Goal: Task Accomplishment & Management: Use online tool/utility

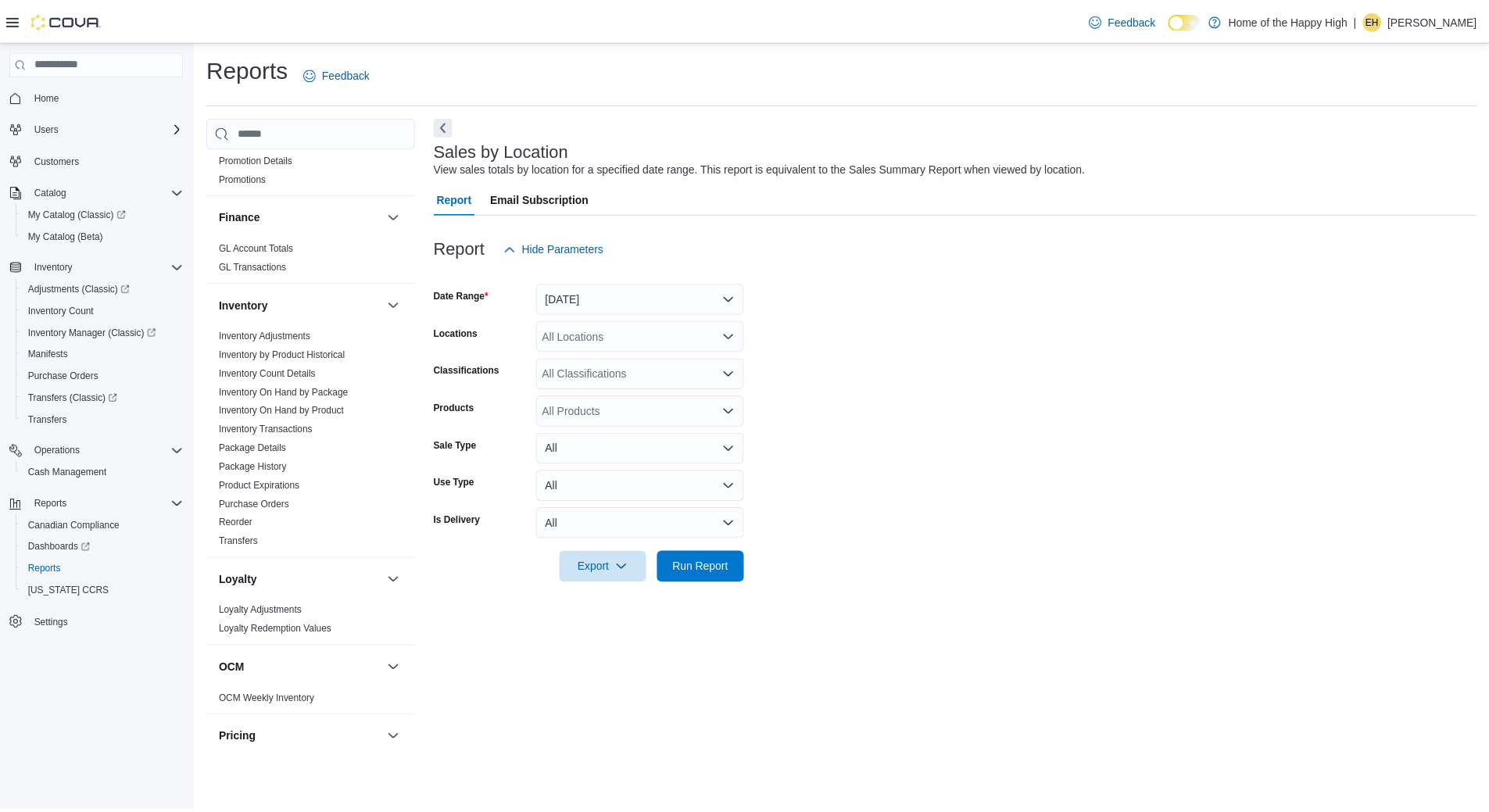
scroll to position [468, 0]
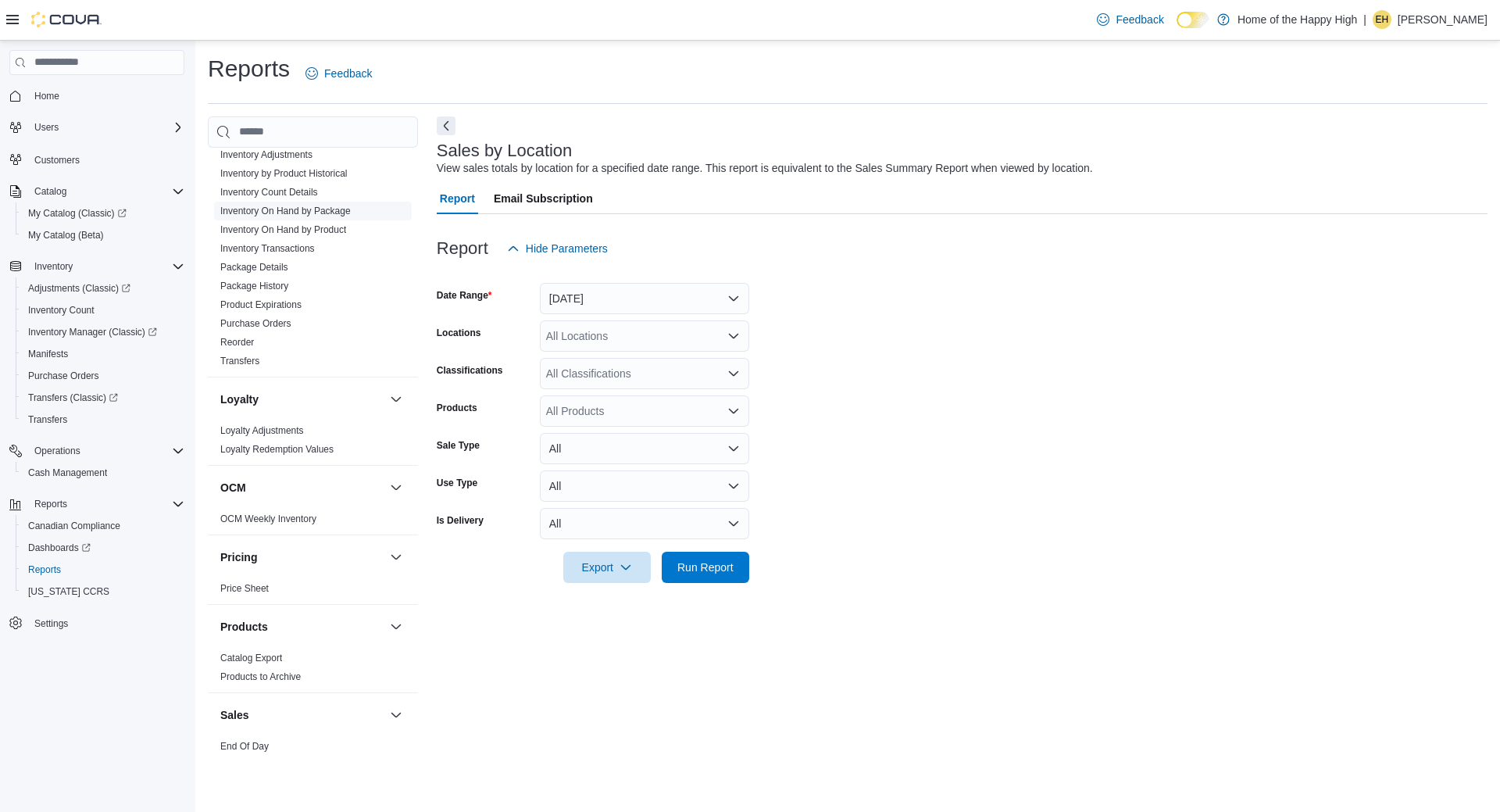
click at [309, 205] on span "Inventory On Hand by Package" at bounding box center [285, 210] width 131 height 12
click at [314, 211] on link "Inventory On Hand by Package" at bounding box center [285, 210] width 131 height 11
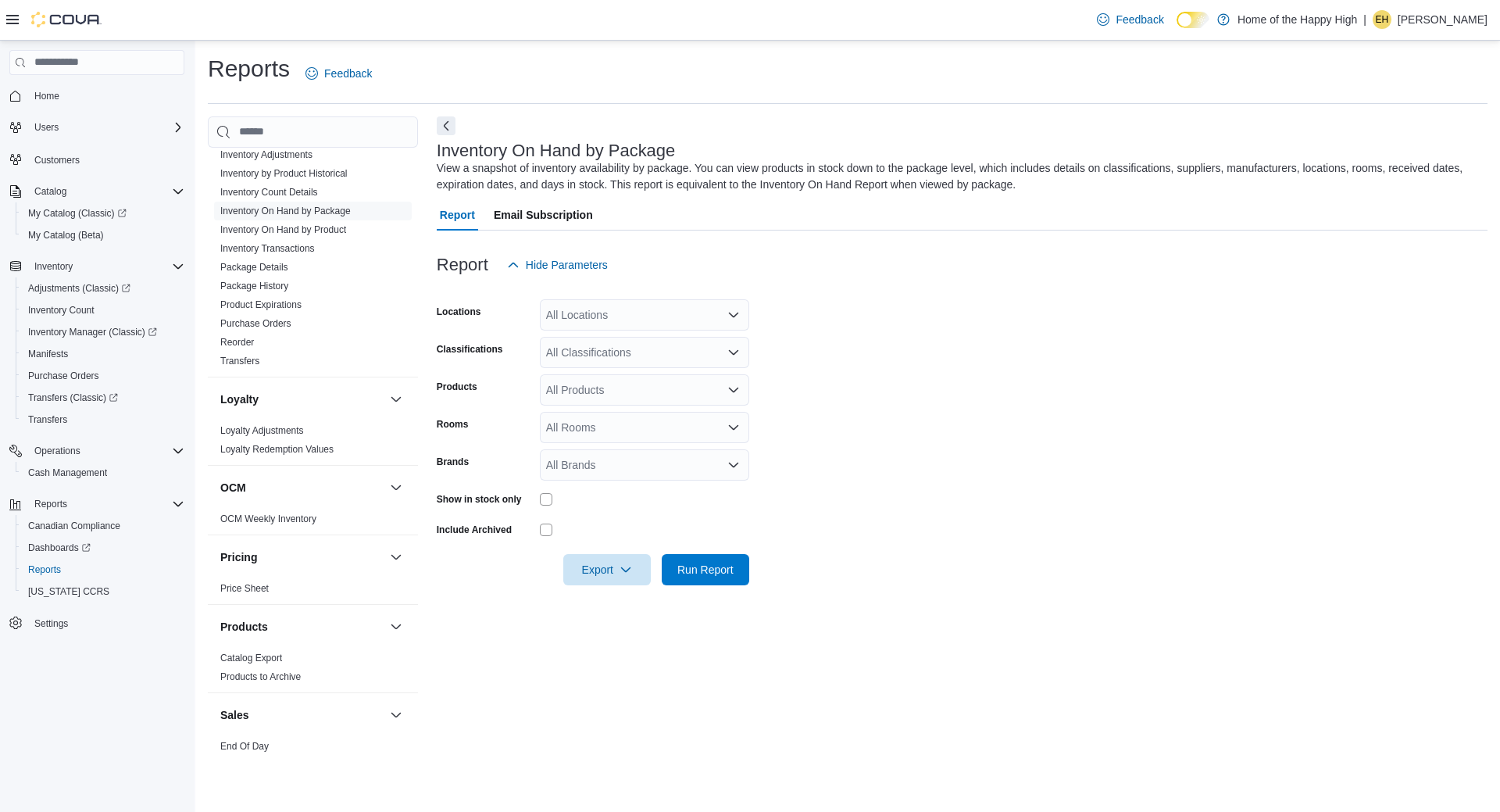
click at [658, 316] on div "All Locations" at bounding box center [644, 315] width 210 height 31
type input "***"
click at [651, 344] on span "Midland - Bay St - Friendly Stranger" at bounding box center [692, 341] width 174 height 16
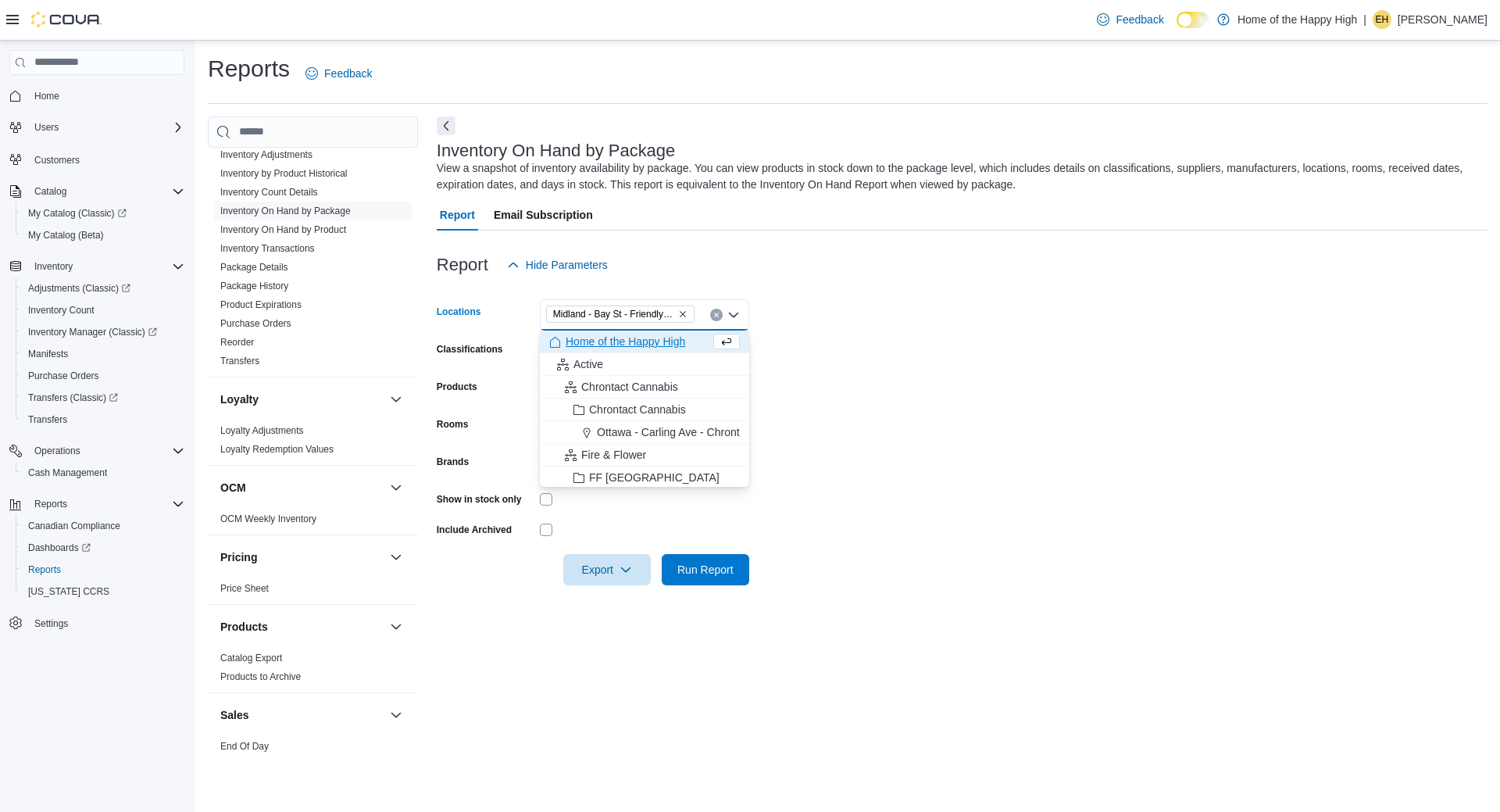
click at [886, 338] on form "Locations [GEOGRAPHIC_DATA] - [GEOGRAPHIC_DATA] - Friendly Stranger Combo box. …" at bounding box center [962, 432] width 1051 height 305
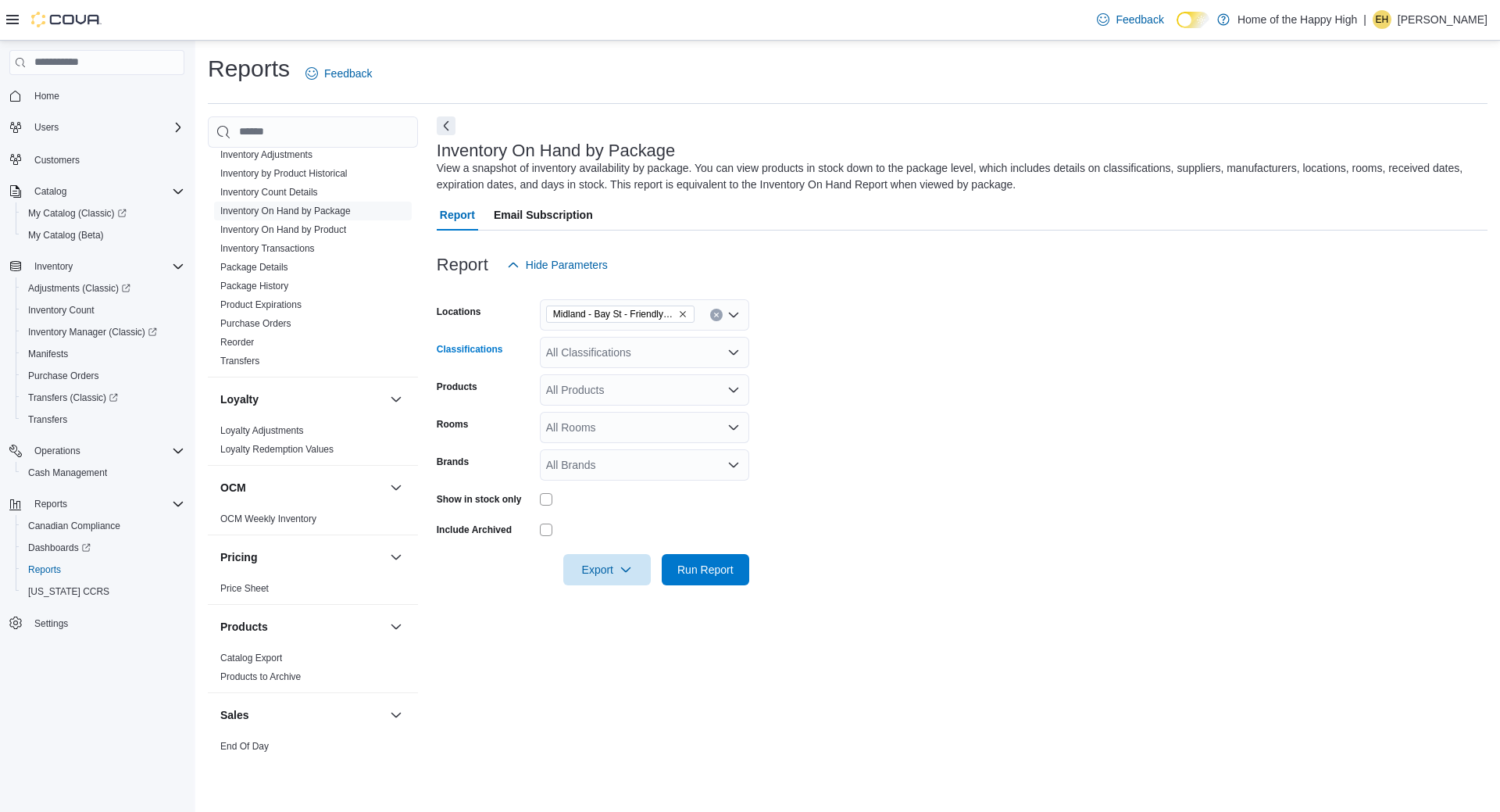
click at [593, 350] on div "All Classifications" at bounding box center [644, 353] width 210 height 31
click at [616, 404] on span "Cannabis" at bounding box center [597, 401] width 46 height 16
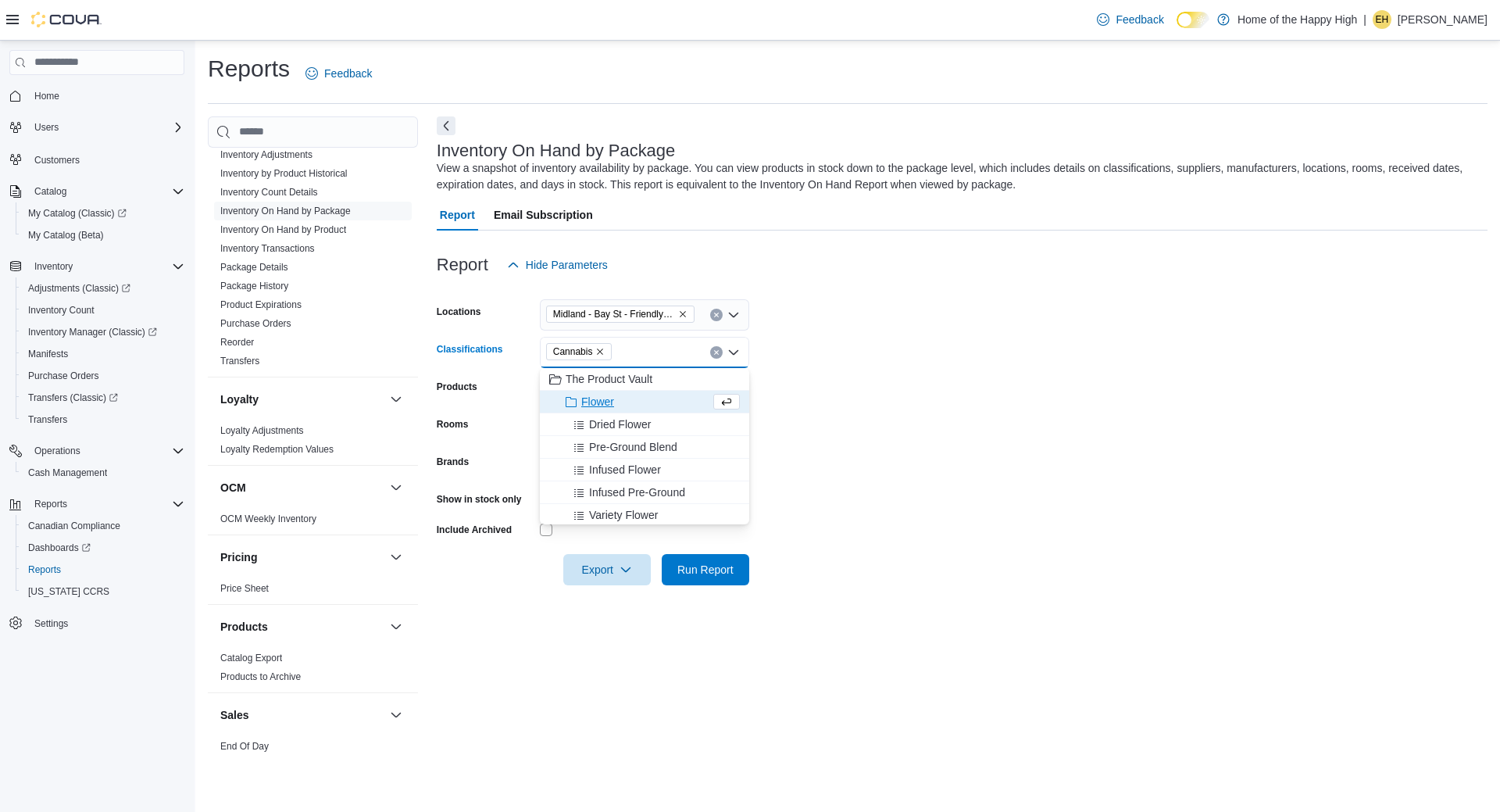
click at [881, 445] on form "Locations [GEOGRAPHIC_DATA] - [GEOGRAPHIC_DATA] - Friendly Stranger Classificat…" at bounding box center [962, 432] width 1051 height 305
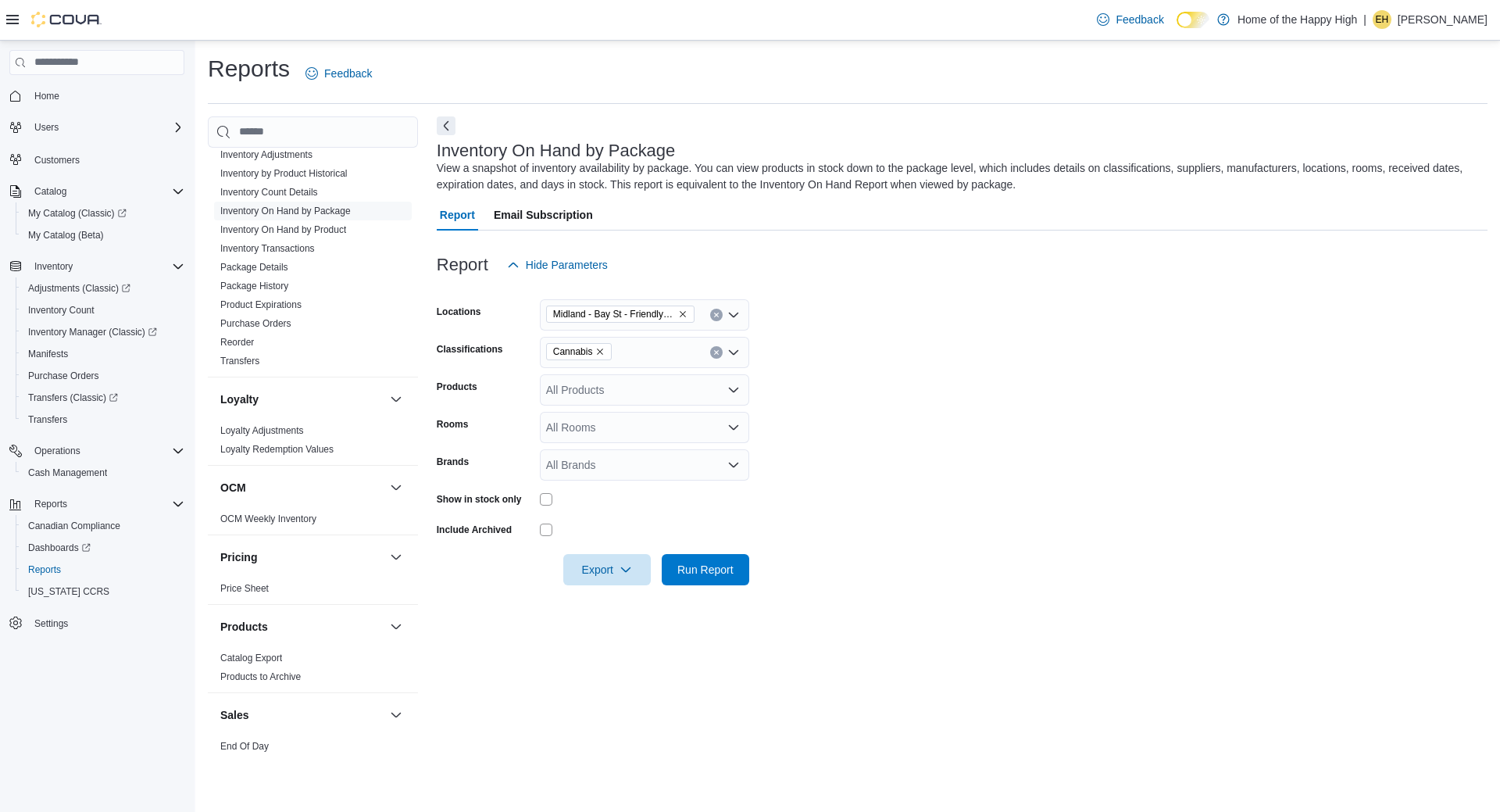
click at [538, 494] on div "Show in stock only" at bounding box center [593, 498] width 312 height 24
click at [689, 565] on span "Run Report" at bounding box center [705, 569] width 56 height 16
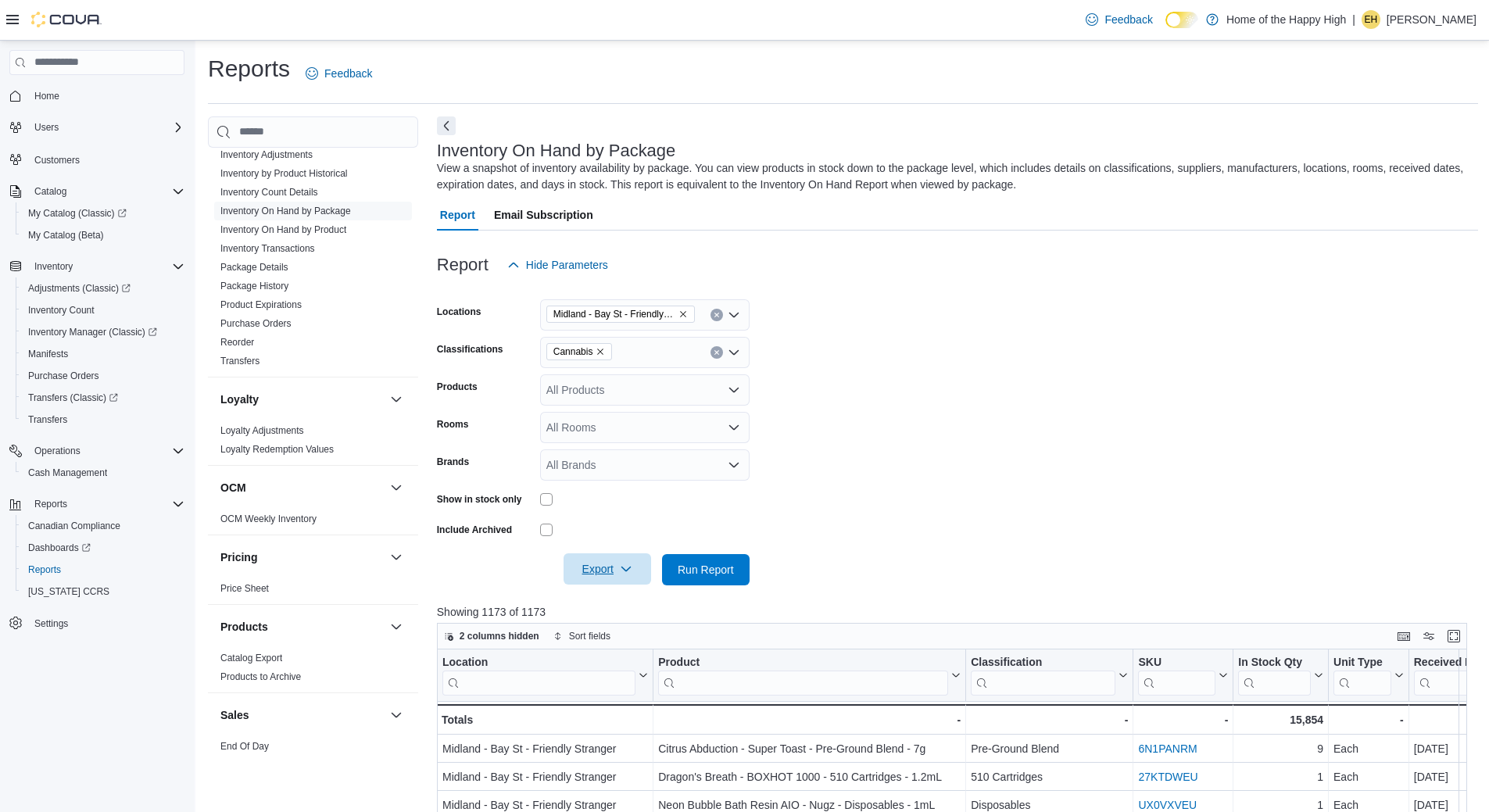
click at [635, 581] on span "Export" at bounding box center [608, 569] width 69 height 31
click at [636, 608] on button "Export to Excel" at bounding box center [609, 601] width 89 height 31
click at [615, 577] on span "Export" at bounding box center [608, 569] width 69 height 31
click at [618, 599] on span "Export to Excel" at bounding box center [610, 600] width 71 height 12
click at [818, 474] on form "Locations [GEOGRAPHIC_DATA] - [GEOGRAPHIC_DATA] - Friendly Stranger Classificat…" at bounding box center [957, 432] width 1041 height 305
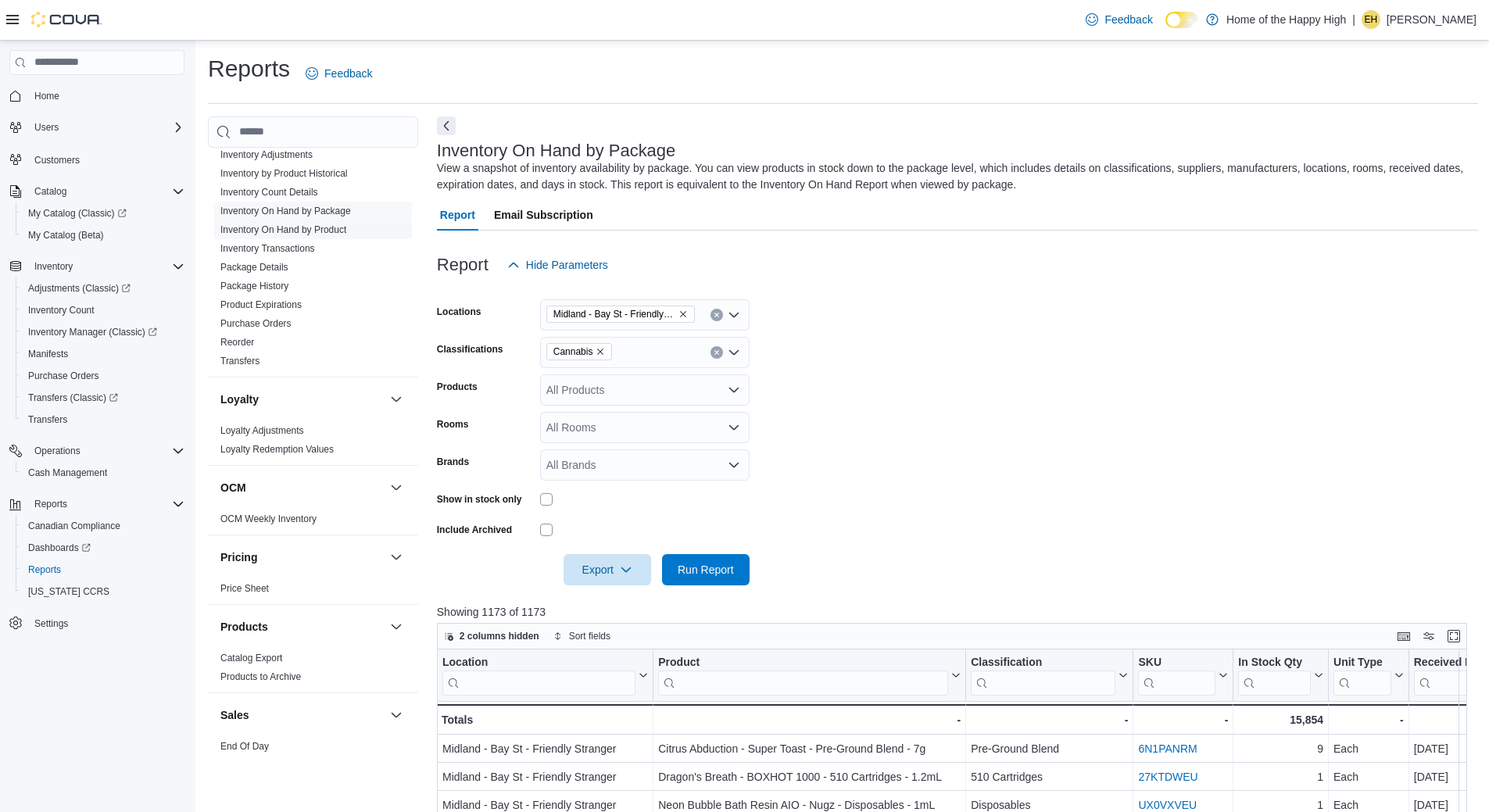
click at [289, 232] on link "Inventory On Hand by Product" at bounding box center [283, 229] width 126 height 11
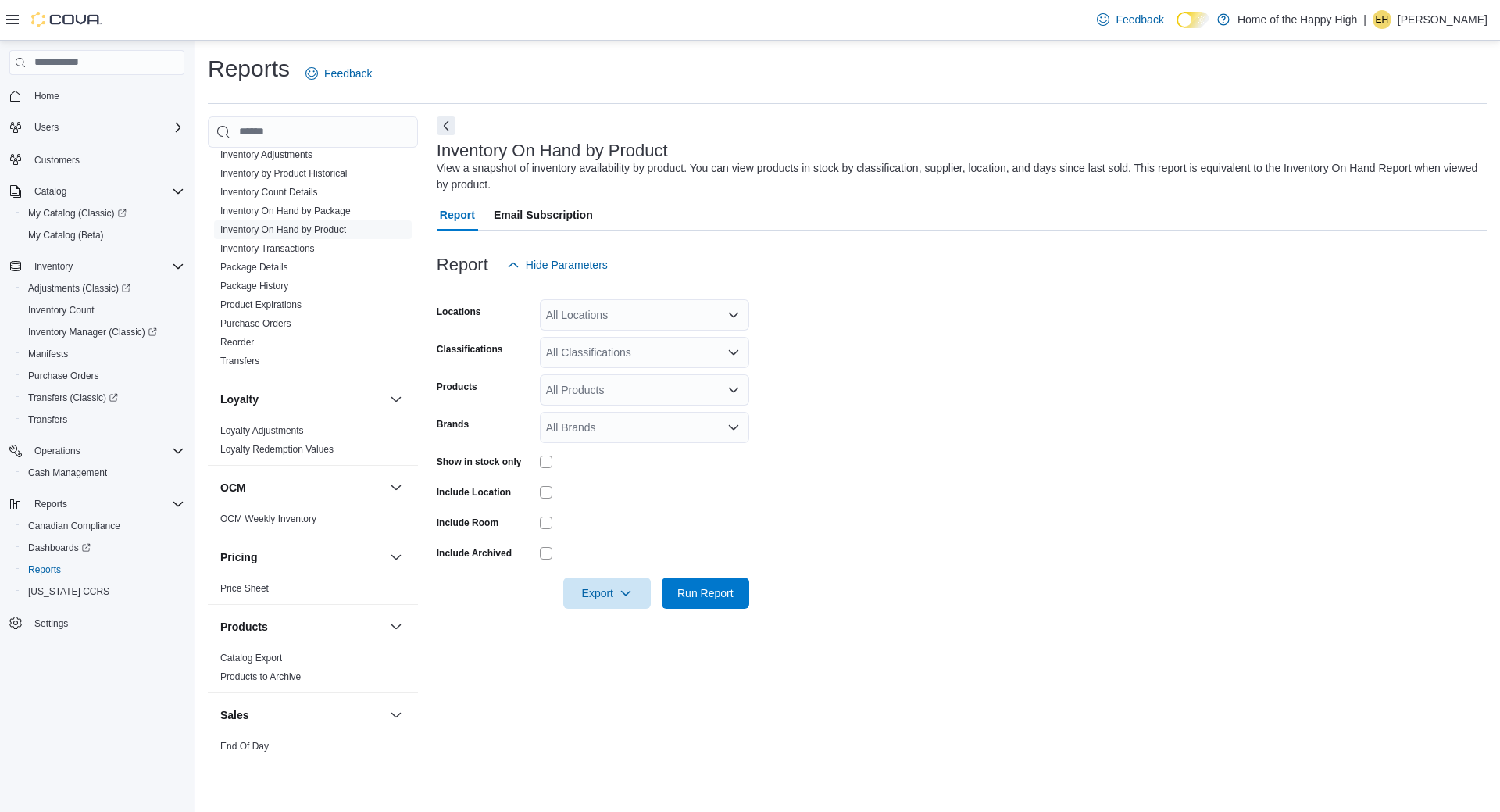
click at [570, 323] on div "All Locations" at bounding box center [644, 315] width 210 height 31
type input "***"
click at [666, 334] on span "Midland - Bay St - Friendly Stranger" at bounding box center [692, 341] width 174 height 16
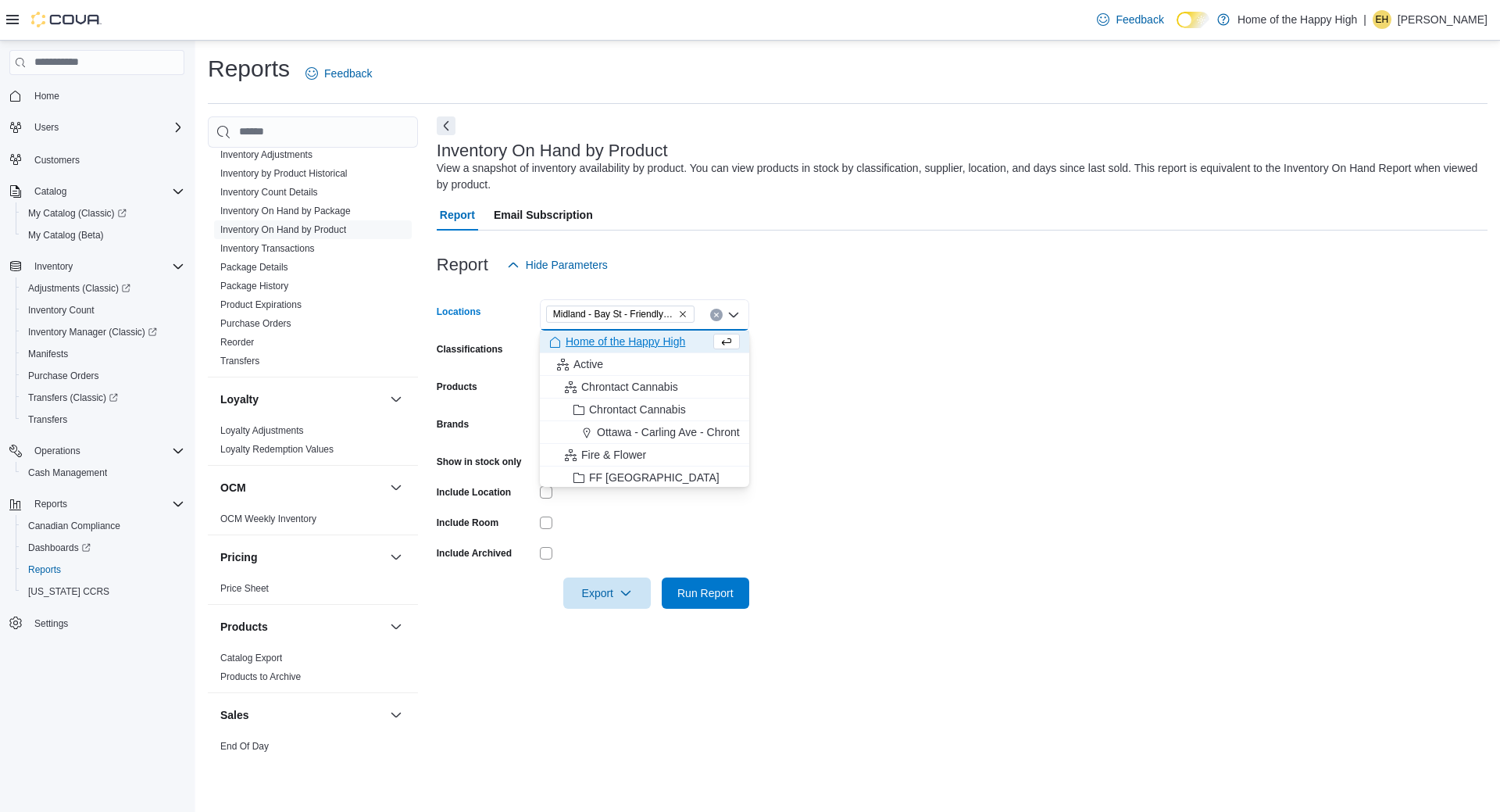
click at [946, 304] on form "Locations [GEOGRAPHIC_DATA] - [GEOGRAPHIC_DATA] - Friendly Stranger Combo box. …" at bounding box center [962, 444] width 1051 height 328
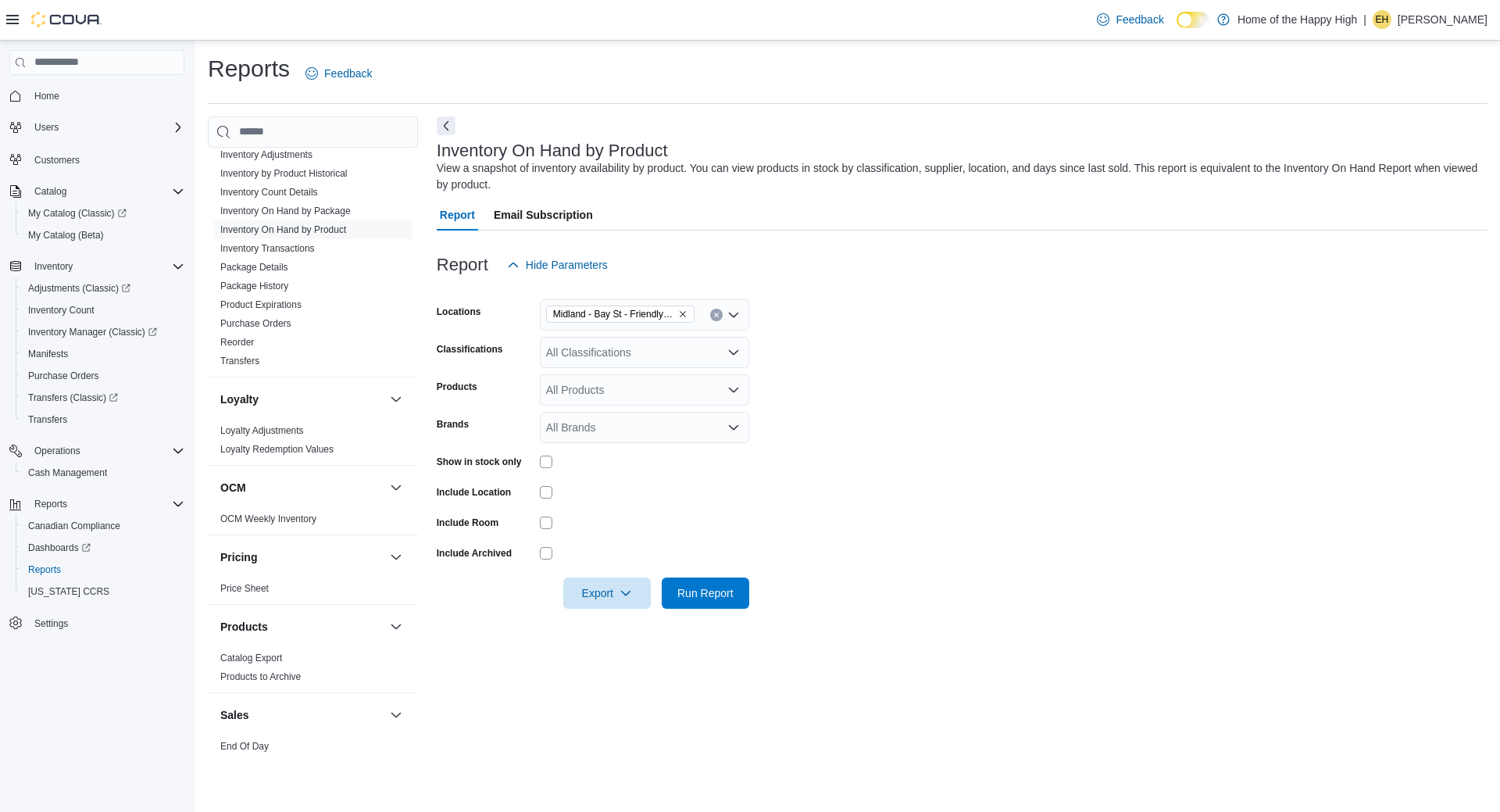
click at [620, 344] on div "All Classifications" at bounding box center [644, 353] width 210 height 31
click at [635, 396] on div "Cannabis" at bounding box center [644, 401] width 191 height 16
click at [788, 385] on form "Locations [GEOGRAPHIC_DATA] - [GEOGRAPHIC_DATA] - Friendly Stranger Classificat…" at bounding box center [962, 444] width 1051 height 328
click at [708, 604] on span "Run Report" at bounding box center [706, 593] width 69 height 31
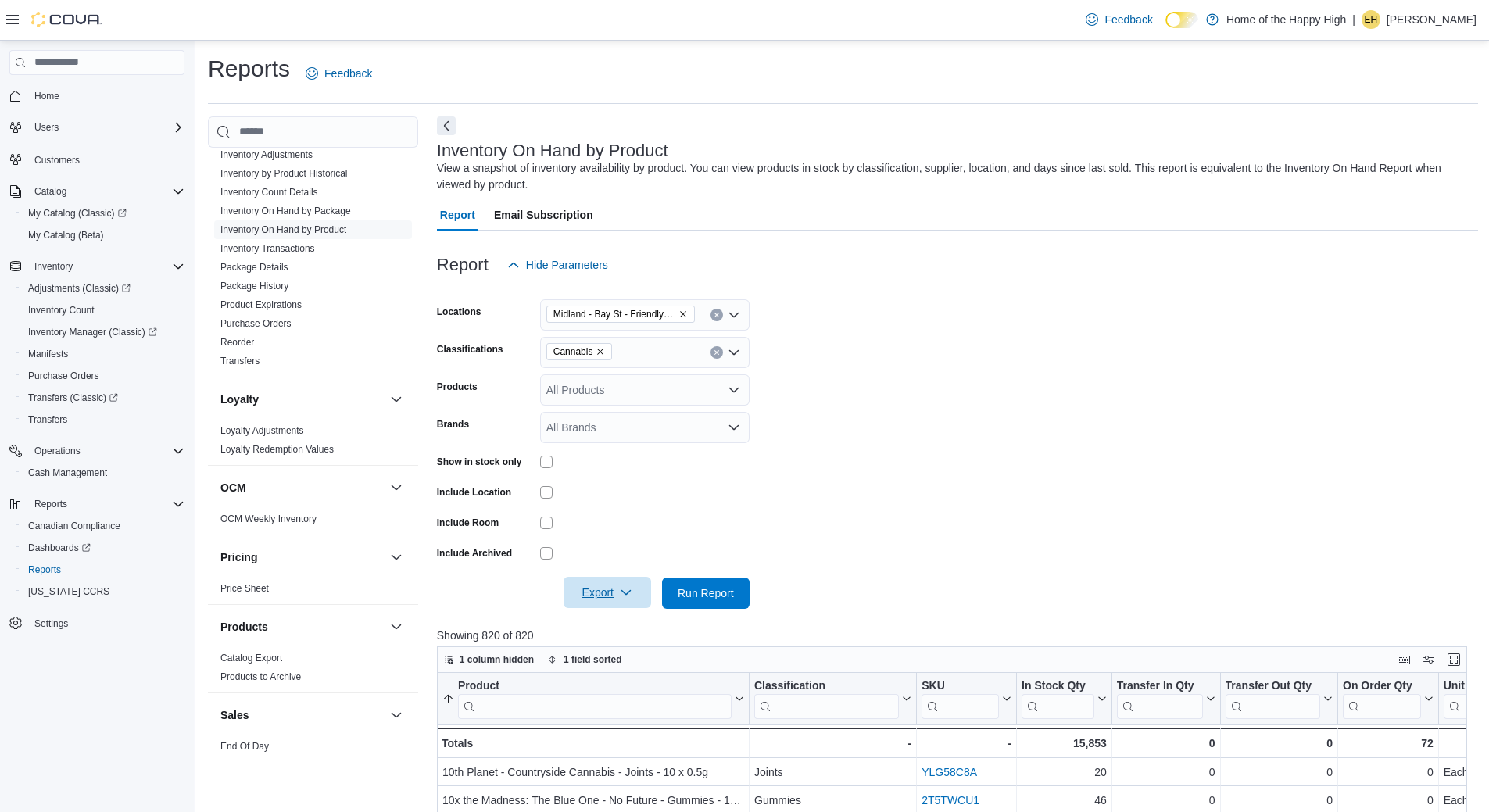
click at [640, 597] on span "Export" at bounding box center [608, 593] width 69 height 31
click at [616, 621] on span "Export to Excel" at bounding box center [610, 624] width 71 height 12
click at [314, 208] on link "Inventory On Hand by Package" at bounding box center [285, 210] width 131 height 11
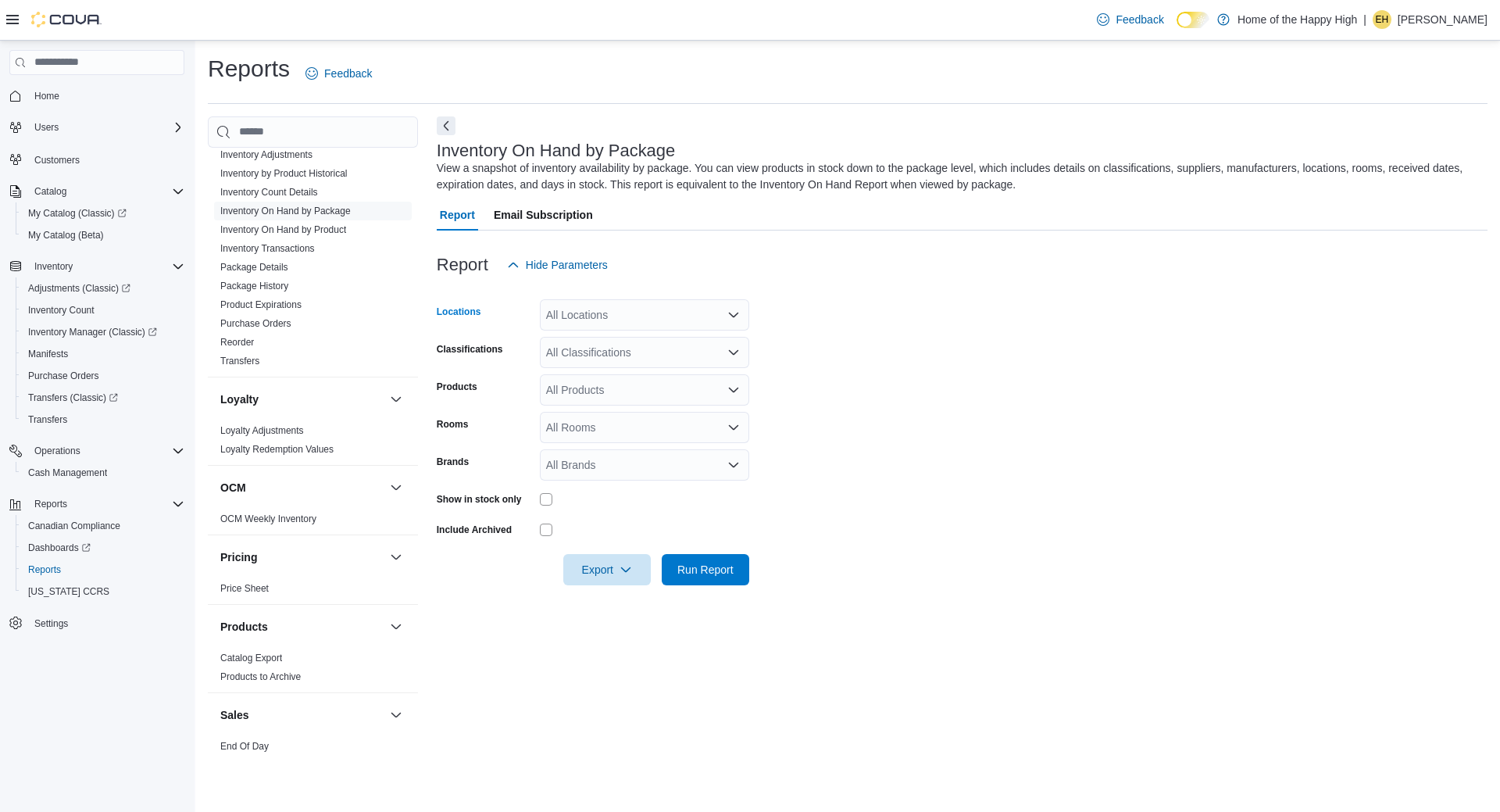
click at [612, 308] on div "All Locations" at bounding box center [644, 315] width 210 height 31
type input "***"
click at [622, 334] on span "Midland - Bay St - Friendly Stranger" at bounding box center [692, 341] width 174 height 16
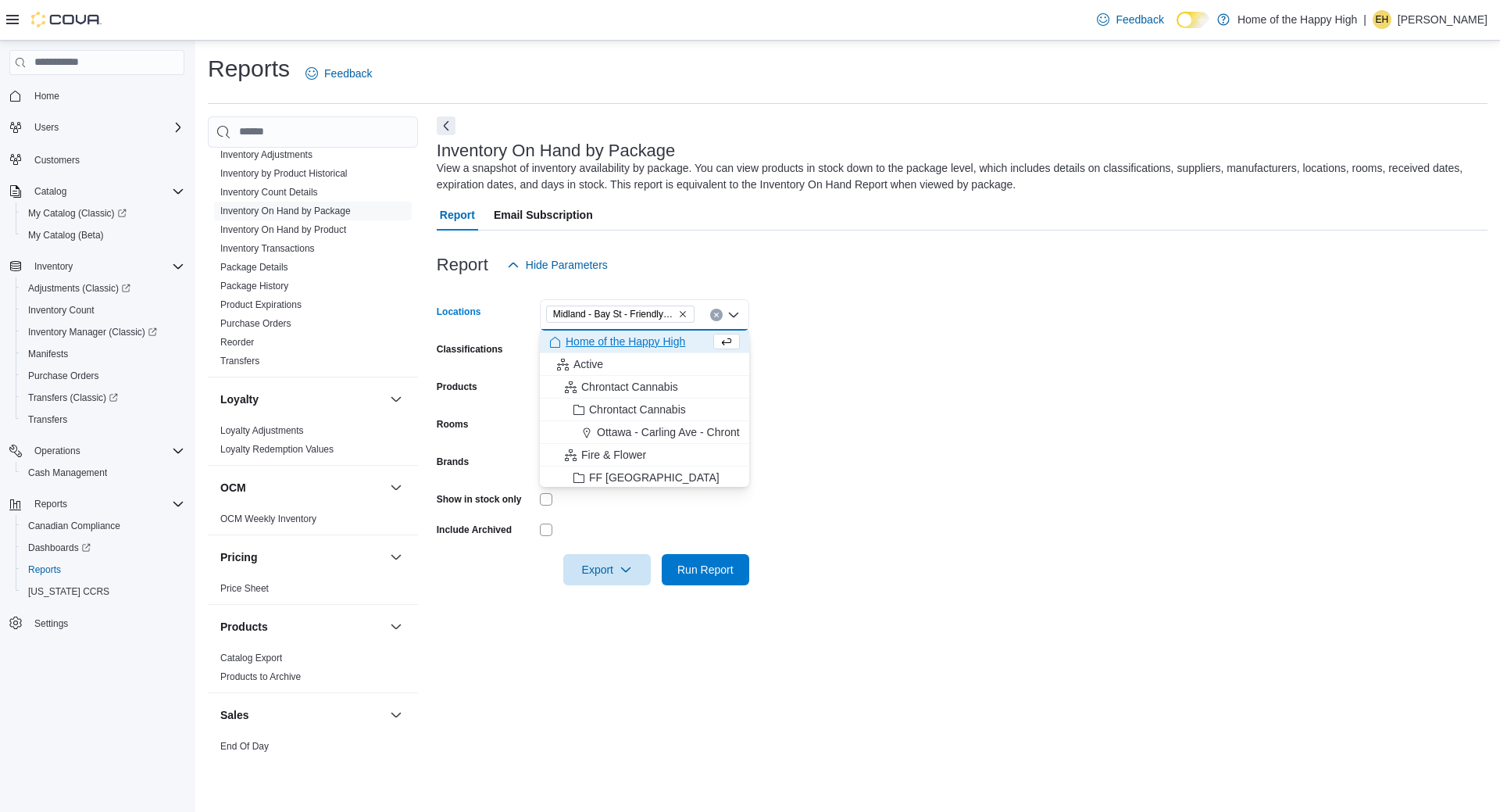
click at [937, 377] on form "Locations [GEOGRAPHIC_DATA] - [GEOGRAPHIC_DATA] - Friendly Stranger Combo box. …" at bounding box center [962, 432] width 1051 height 305
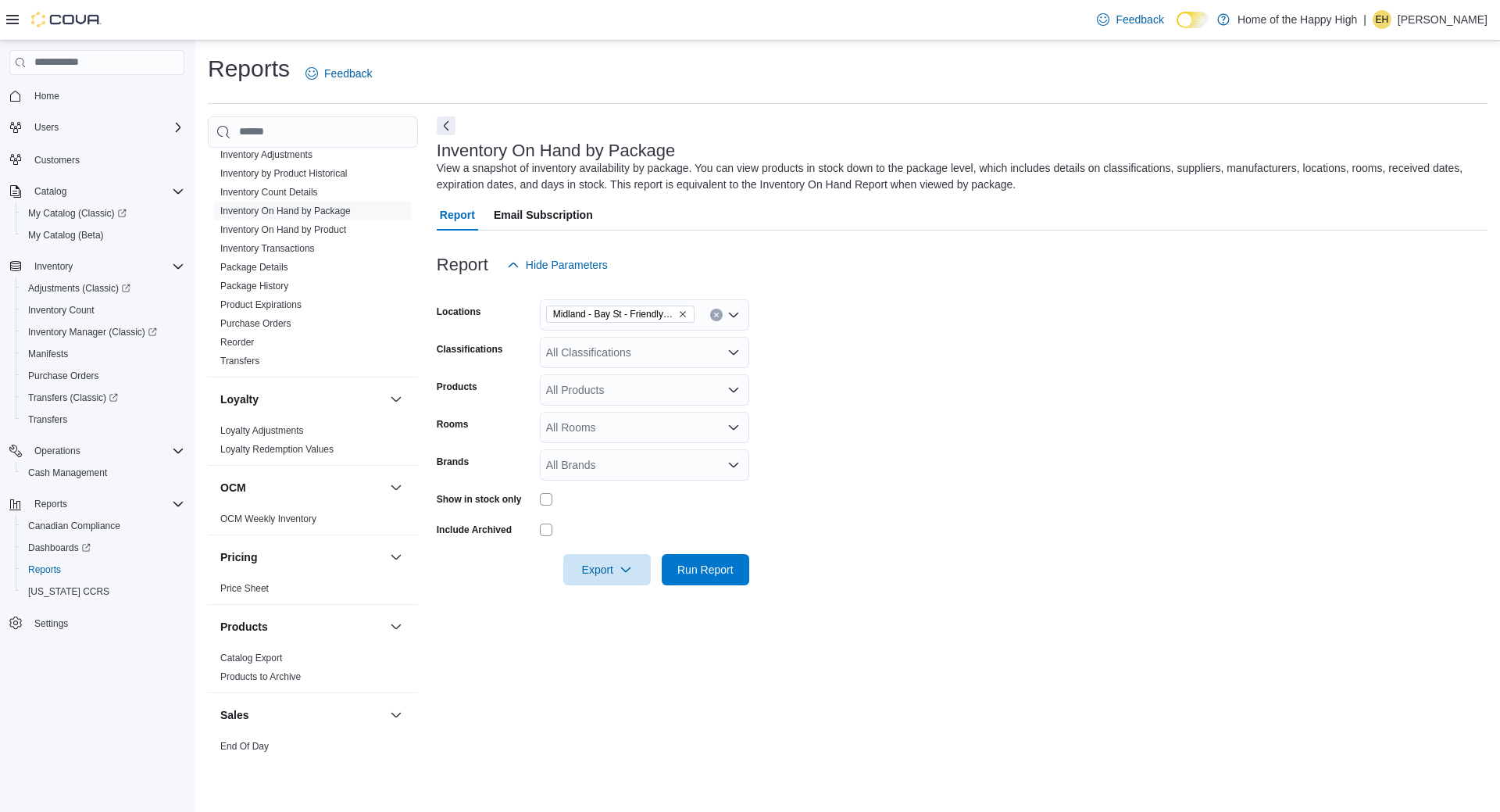
click at [625, 341] on div "All Classifications" at bounding box center [644, 353] width 210 height 31
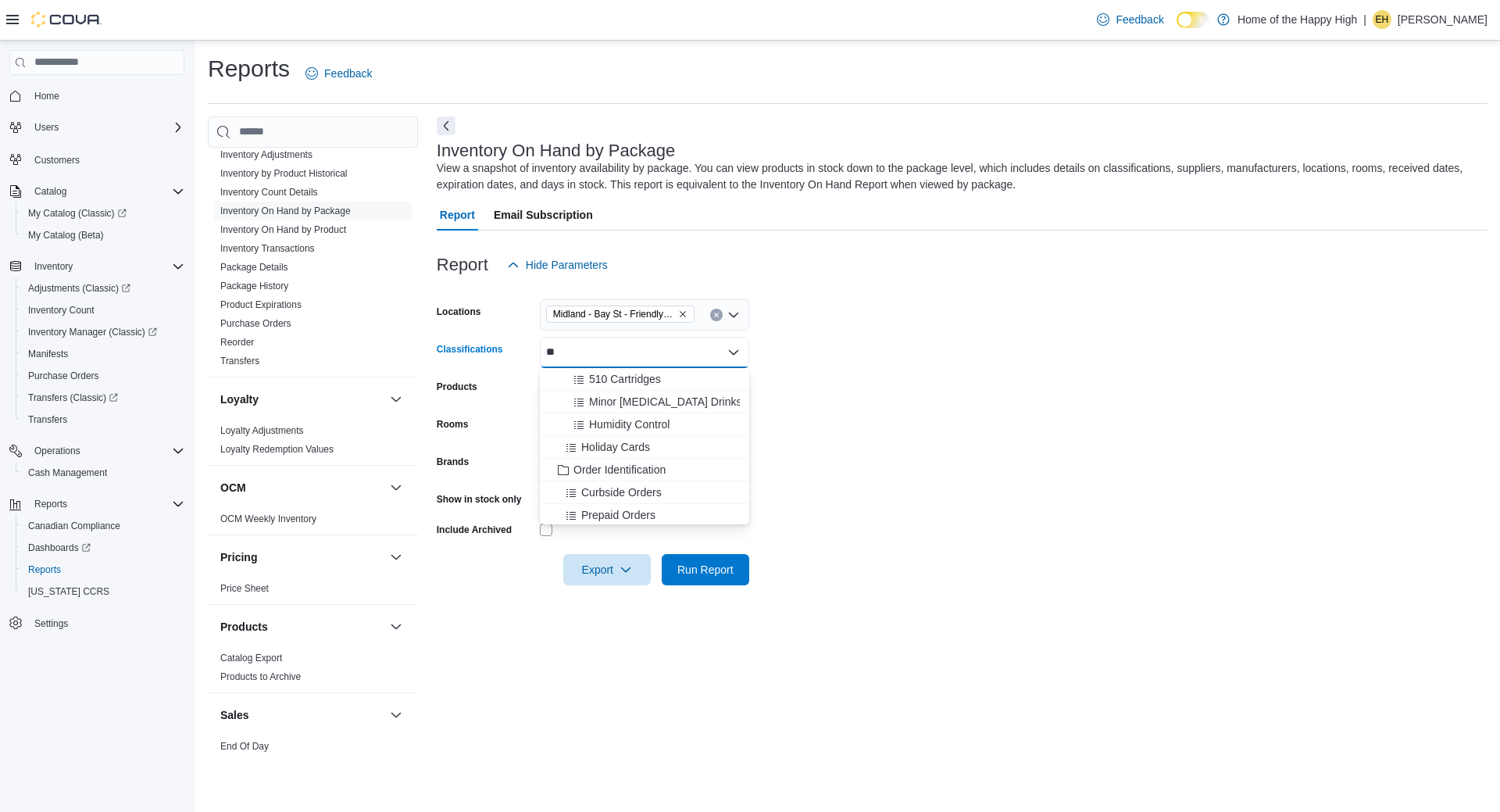
type input "*"
type input "******"
click at [606, 376] on span "Blunts" at bounding box center [604, 379] width 30 height 16
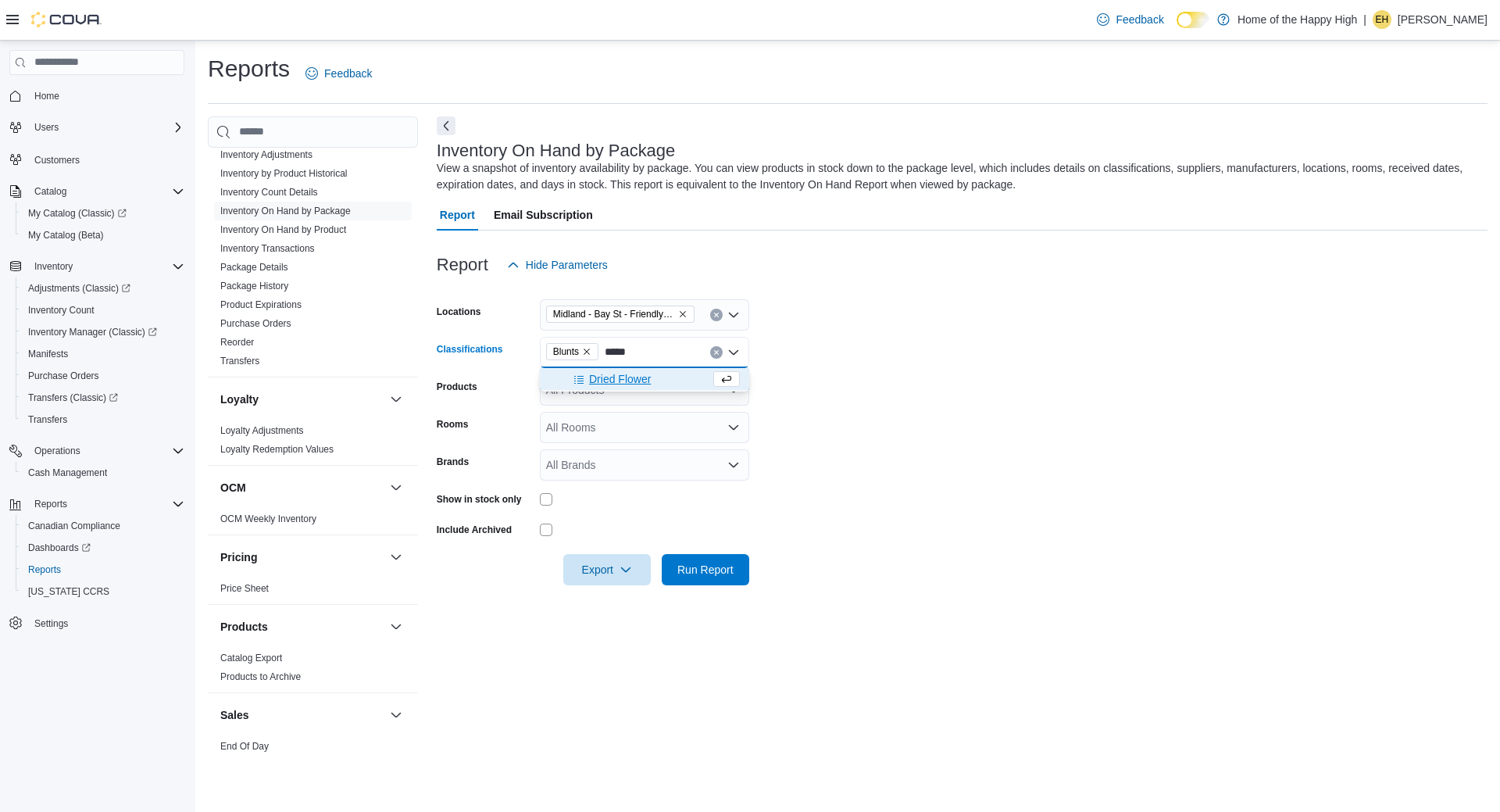
type input "*****"
click at [621, 384] on span "Dried Flower" at bounding box center [620, 379] width 62 height 16
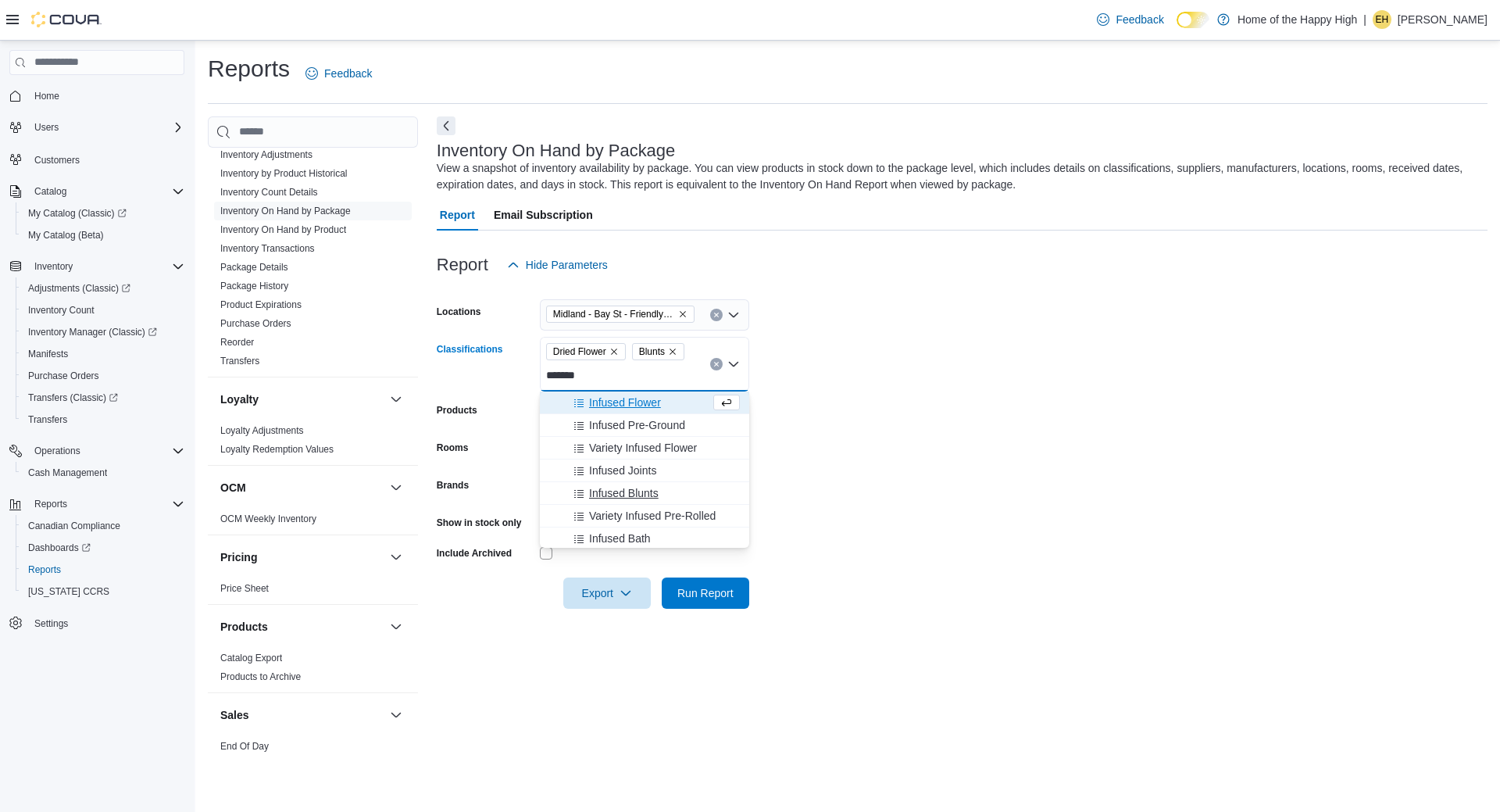
type input "*******"
click at [644, 492] on span "Infused Blunts" at bounding box center [624, 492] width 70 height 16
type input "*******"
click at [646, 404] on span "Infused Flower" at bounding box center [625, 402] width 72 height 16
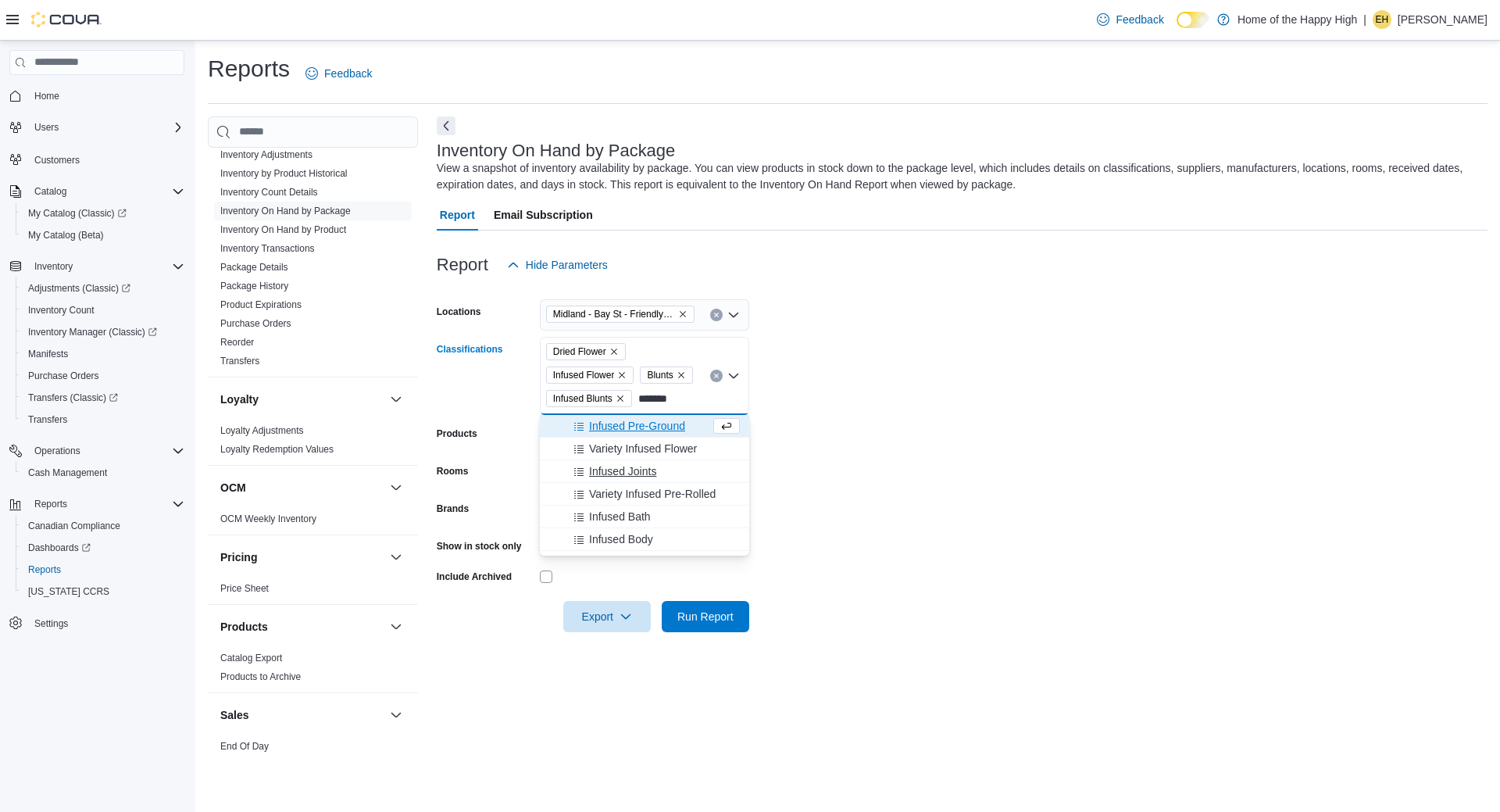
type input "*******"
click at [650, 474] on span "Infused Joints" at bounding box center [623, 471] width 67 height 16
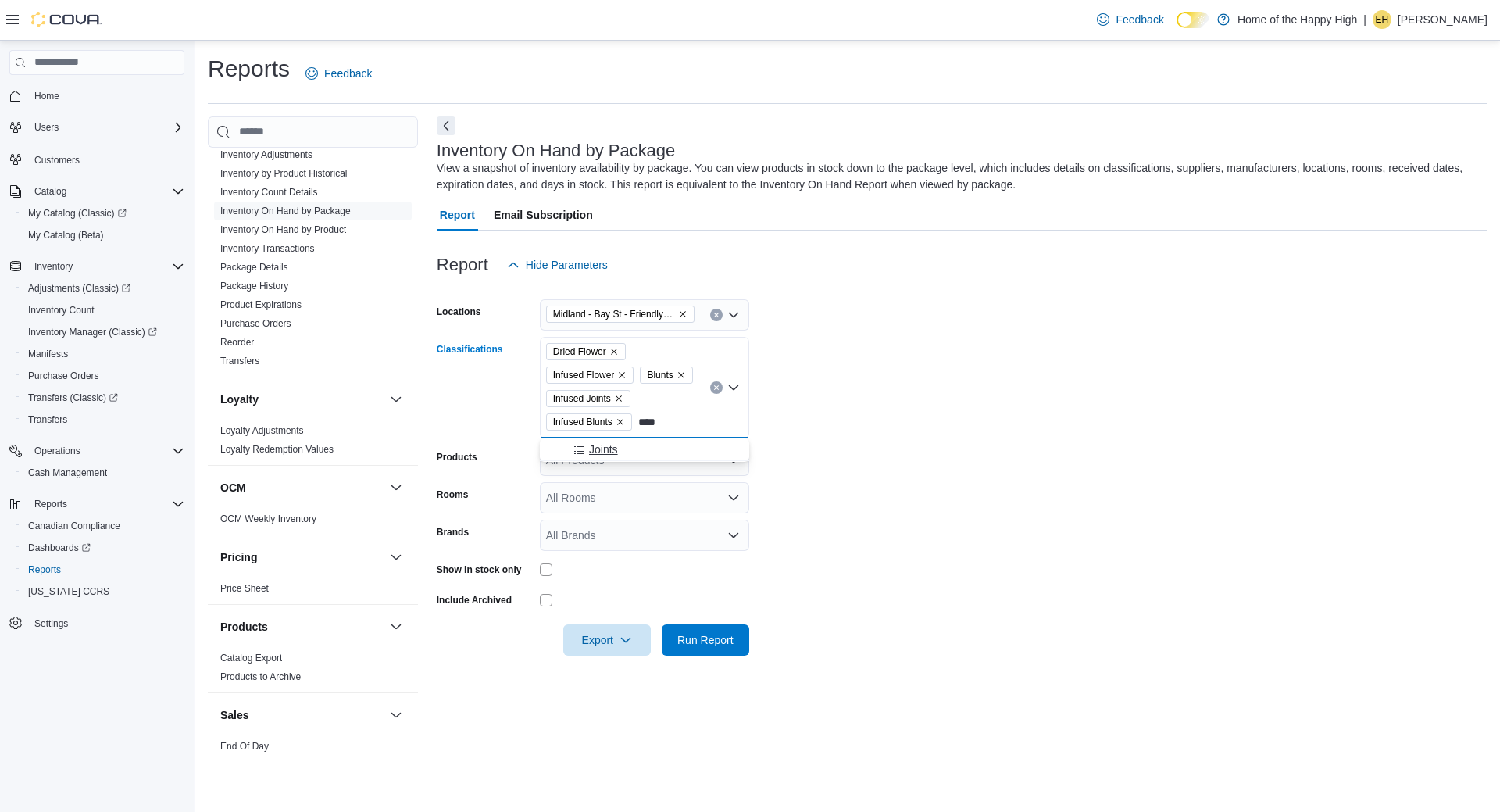
type input "****"
click at [608, 451] on span "Joints" at bounding box center [603, 449] width 29 height 16
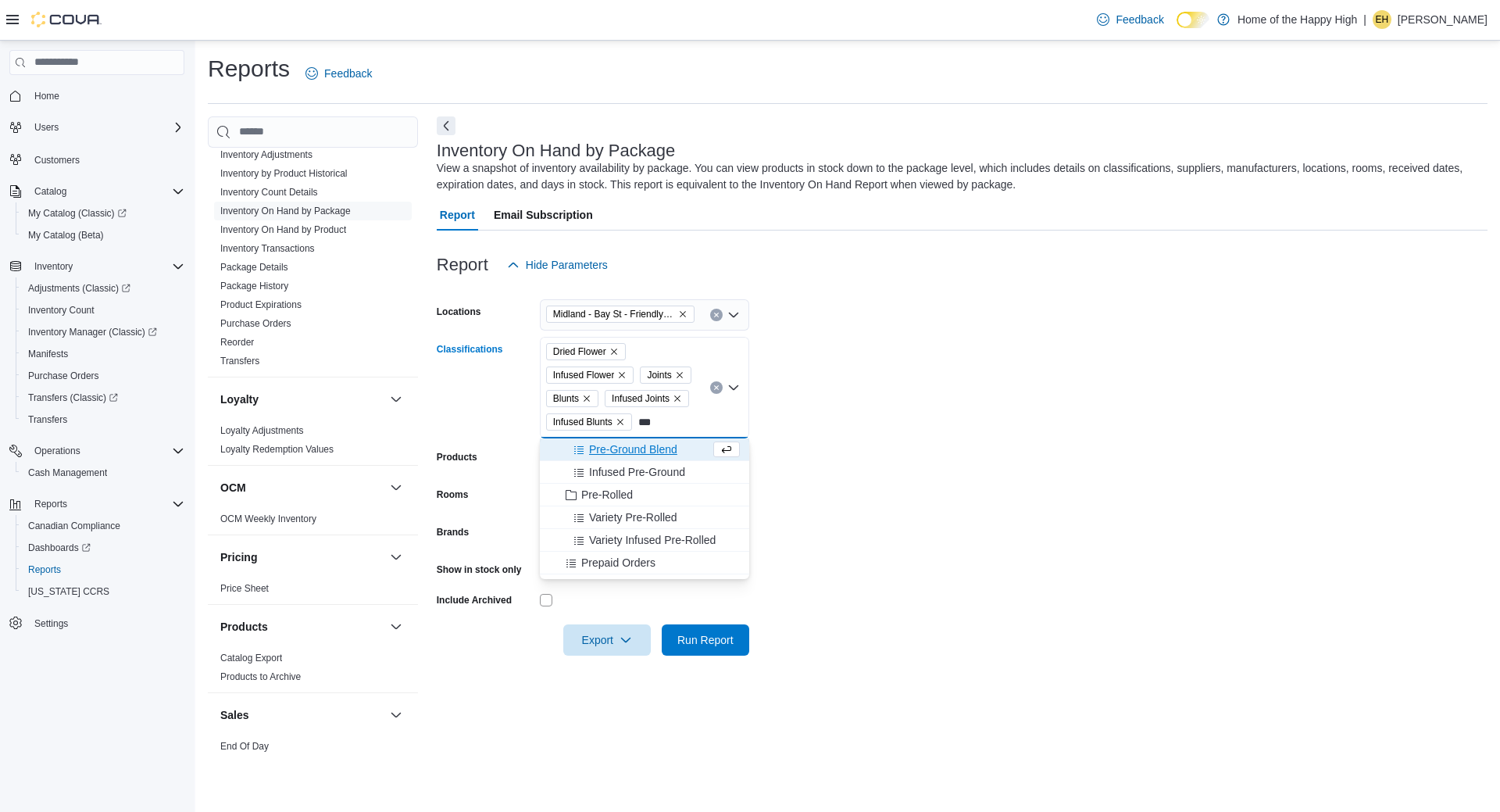
type input "***"
click at [665, 450] on span "Pre-Ground Blend" at bounding box center [633, 449] width 88 height 16
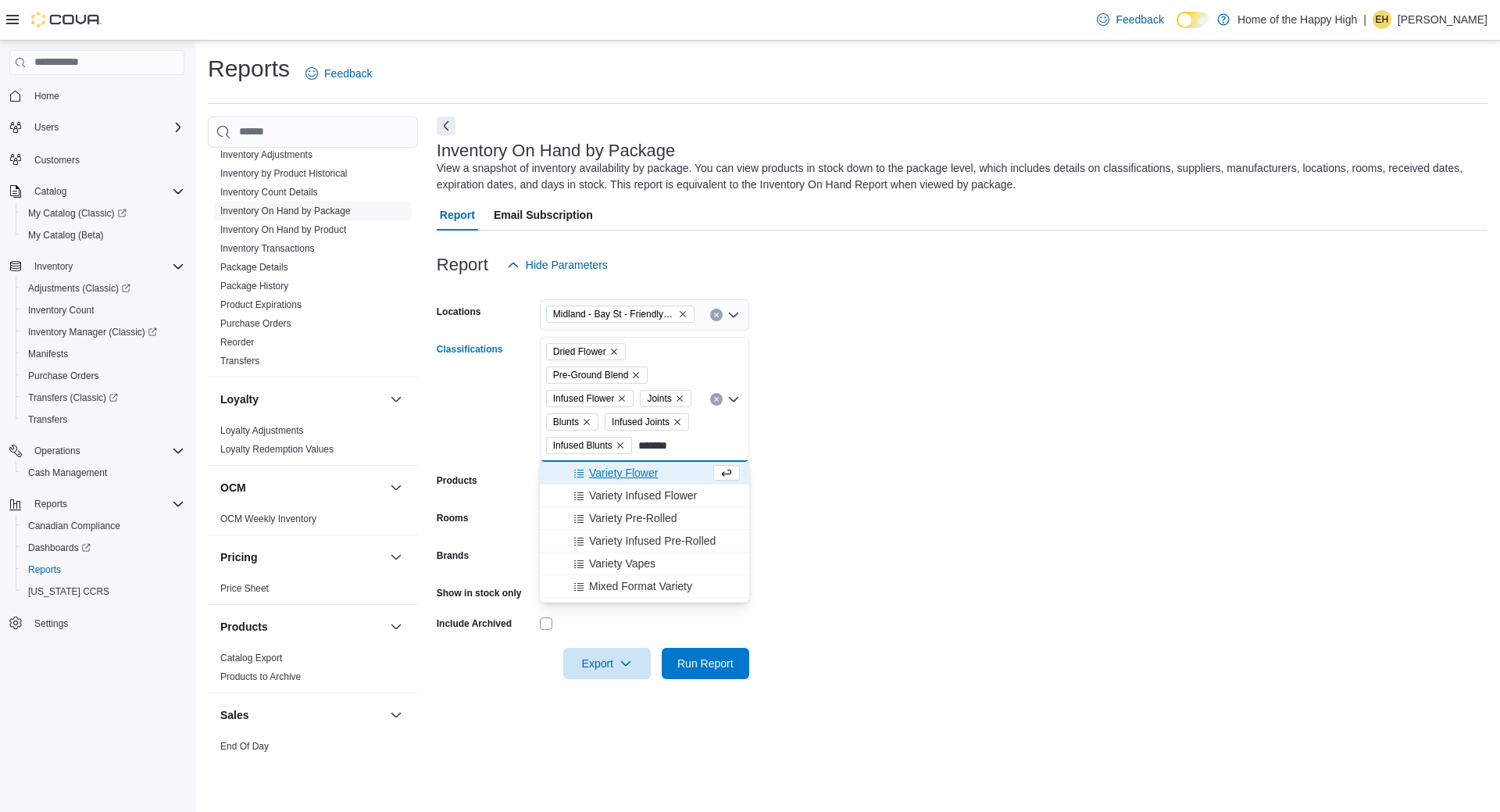
type input "*******"
click at [616, 466] on span "Variety Flower" at bounding box center [624, 473] width 69 height 16
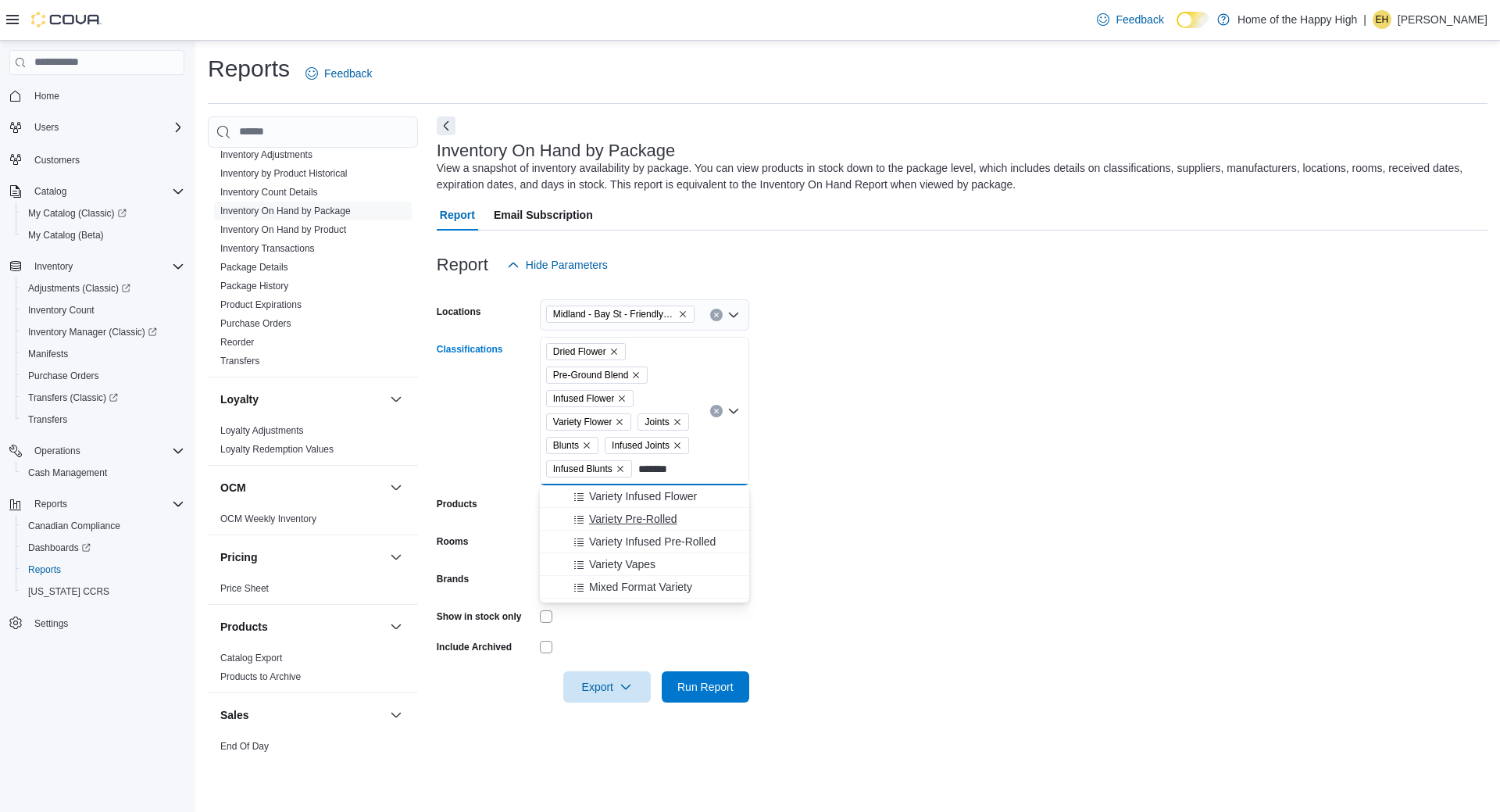
type input "*******"
click at [665, 527] on button "Variety Pre-Rolled" at bounding box center [644, 519] width 210 height 23
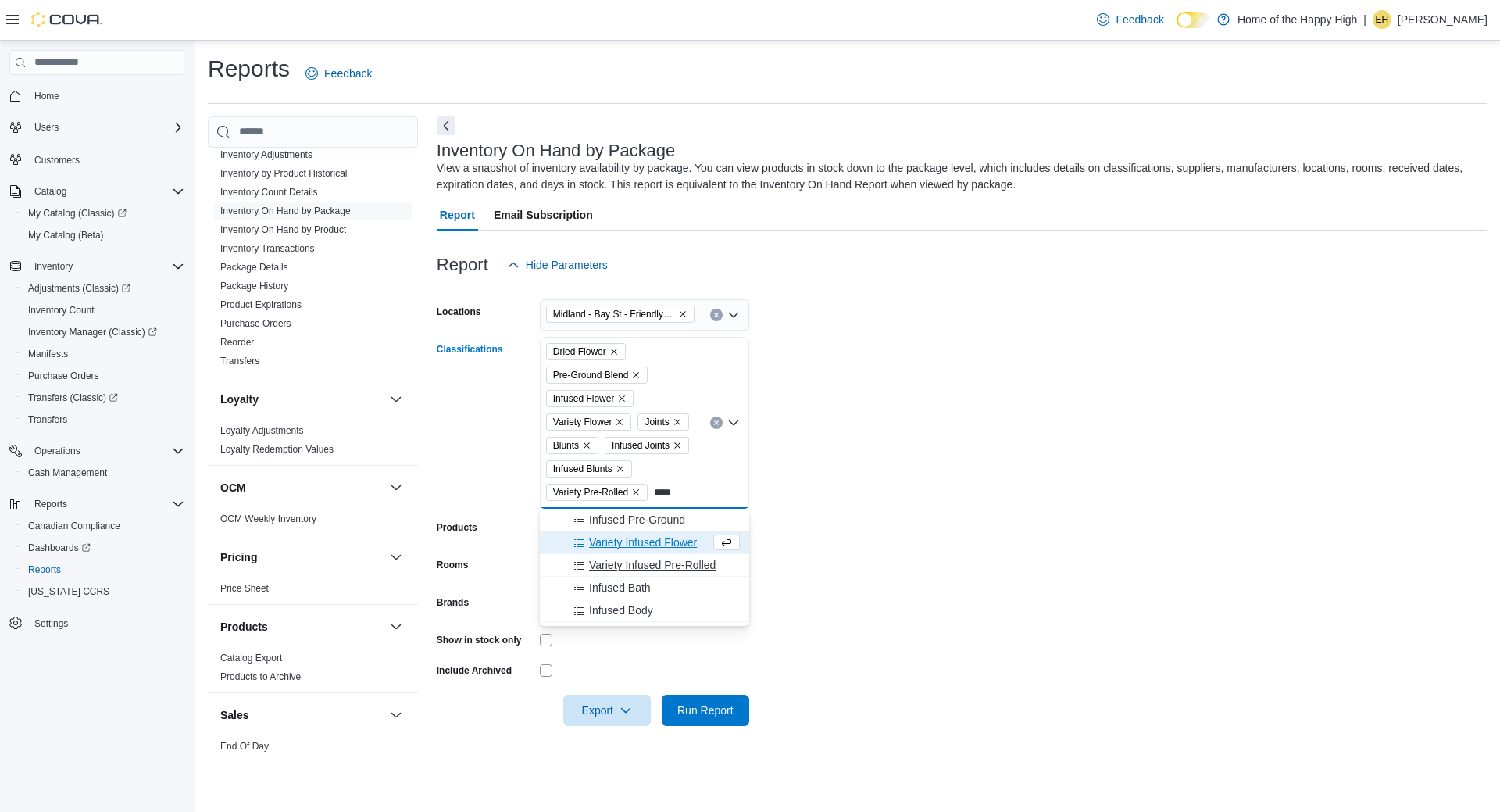
type input "****"
click at [682, 560] on span "Variety Infused Pre-Rolled" at bounding box center [653, 565] width 127 height 16
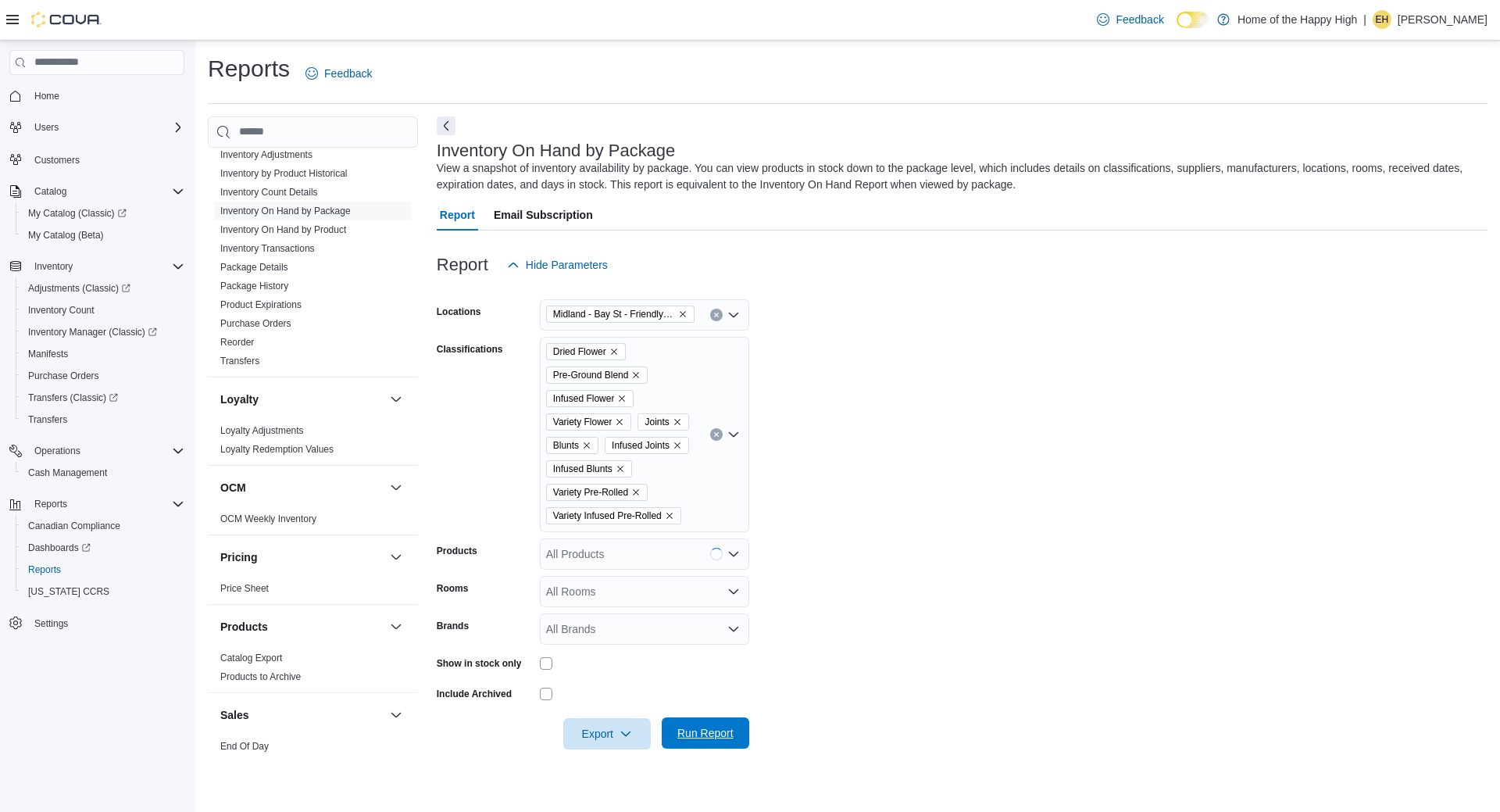
click at [711, 732] on span "Run Report" at bounding box center [705, 732] width 56 height 16
click at [707, 740] on span "Run Report" at bounding box center [705, 732] width 56 height 16
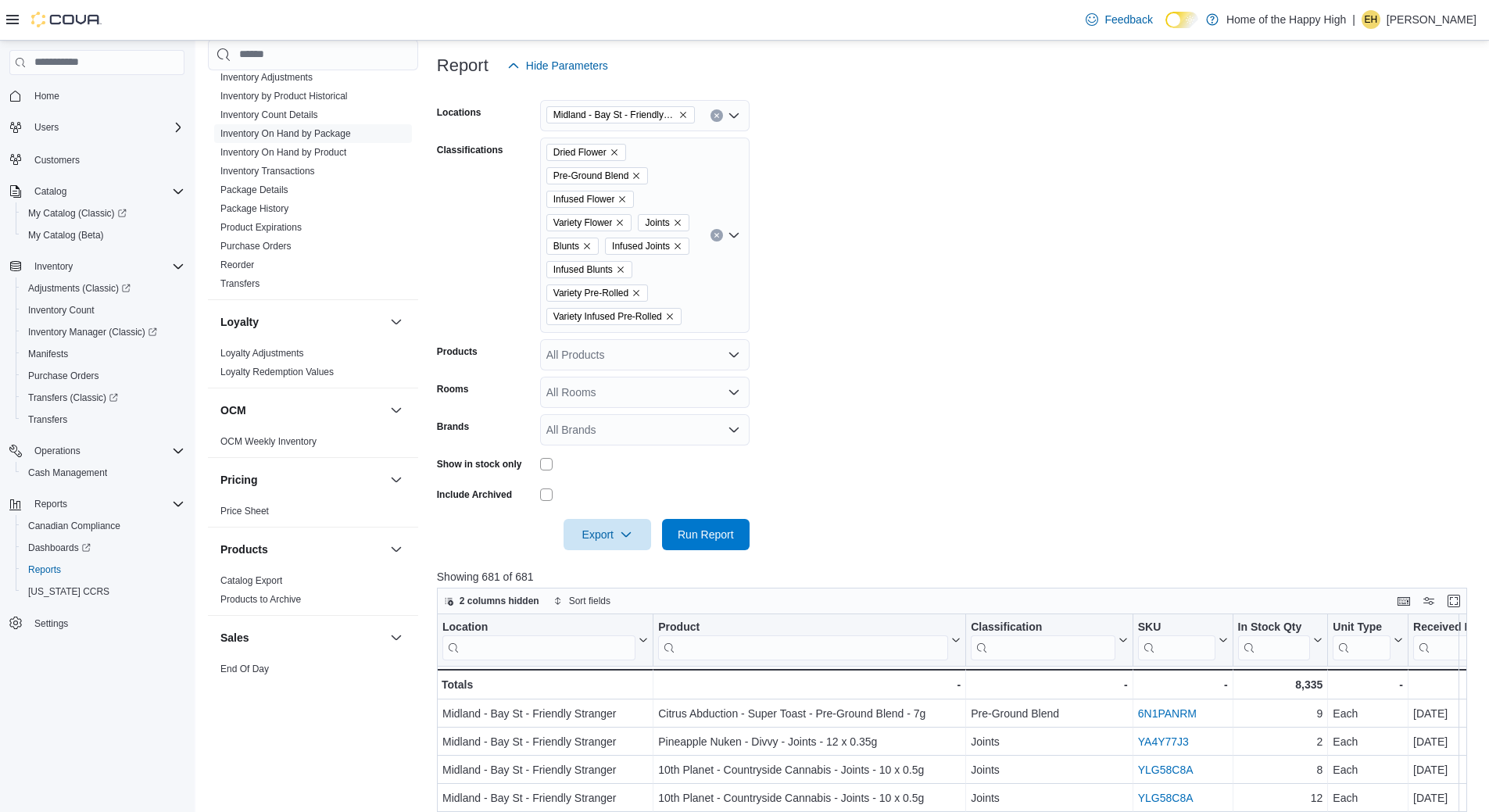
scroll to position [468, 0]
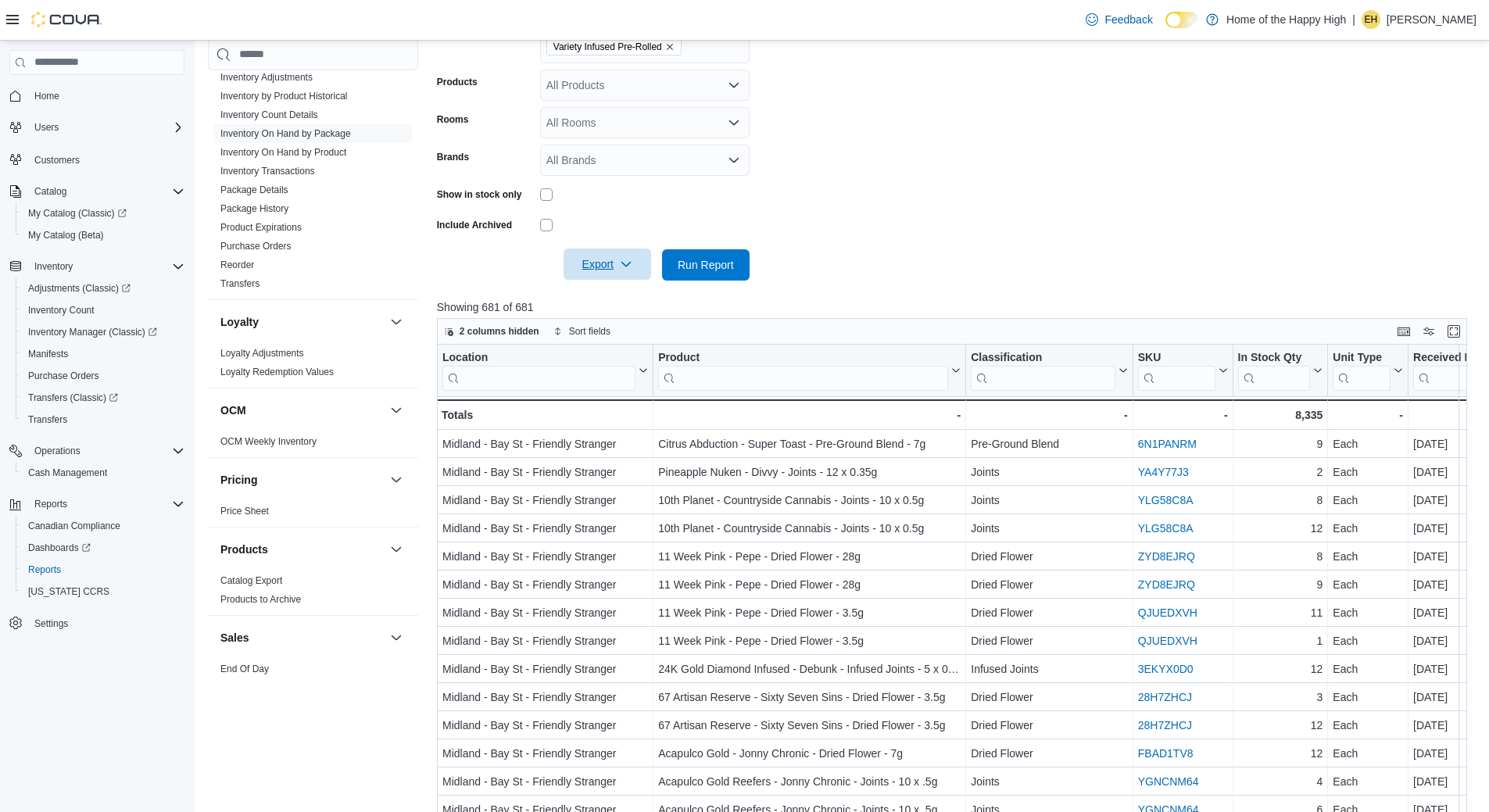
click at [625, 277] on span "Export" at bounding box center [608, 264] width 69 height 31
click at [640, 304] on button "Export to Excel" at bounding box center [609, 296] width 89 height 31
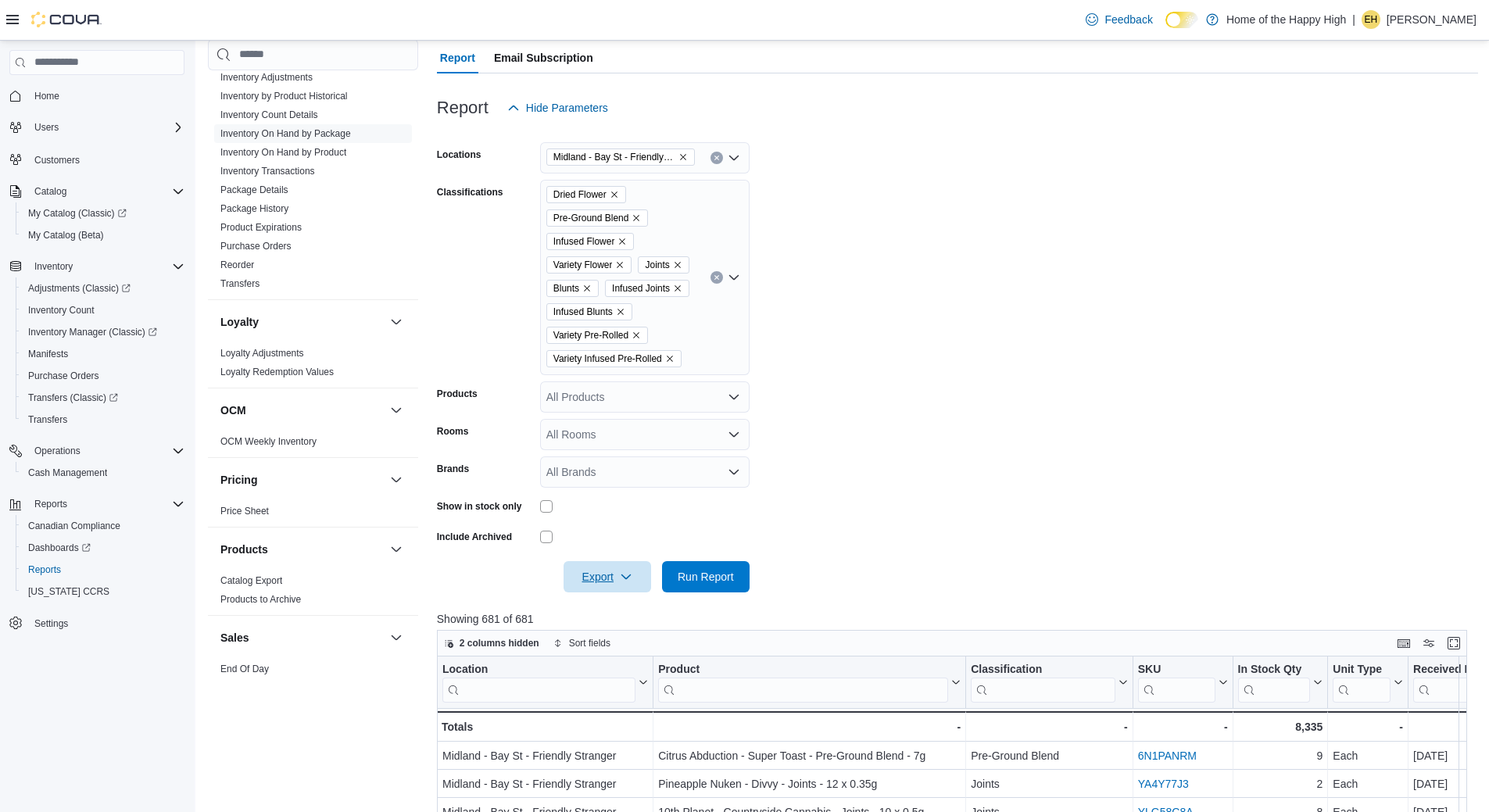
scroll to position [156, 0]
click at [613, 196] on icon "Remove Dried Flower from selection in this group" at bounding box center [613, 195] width 9 height 9
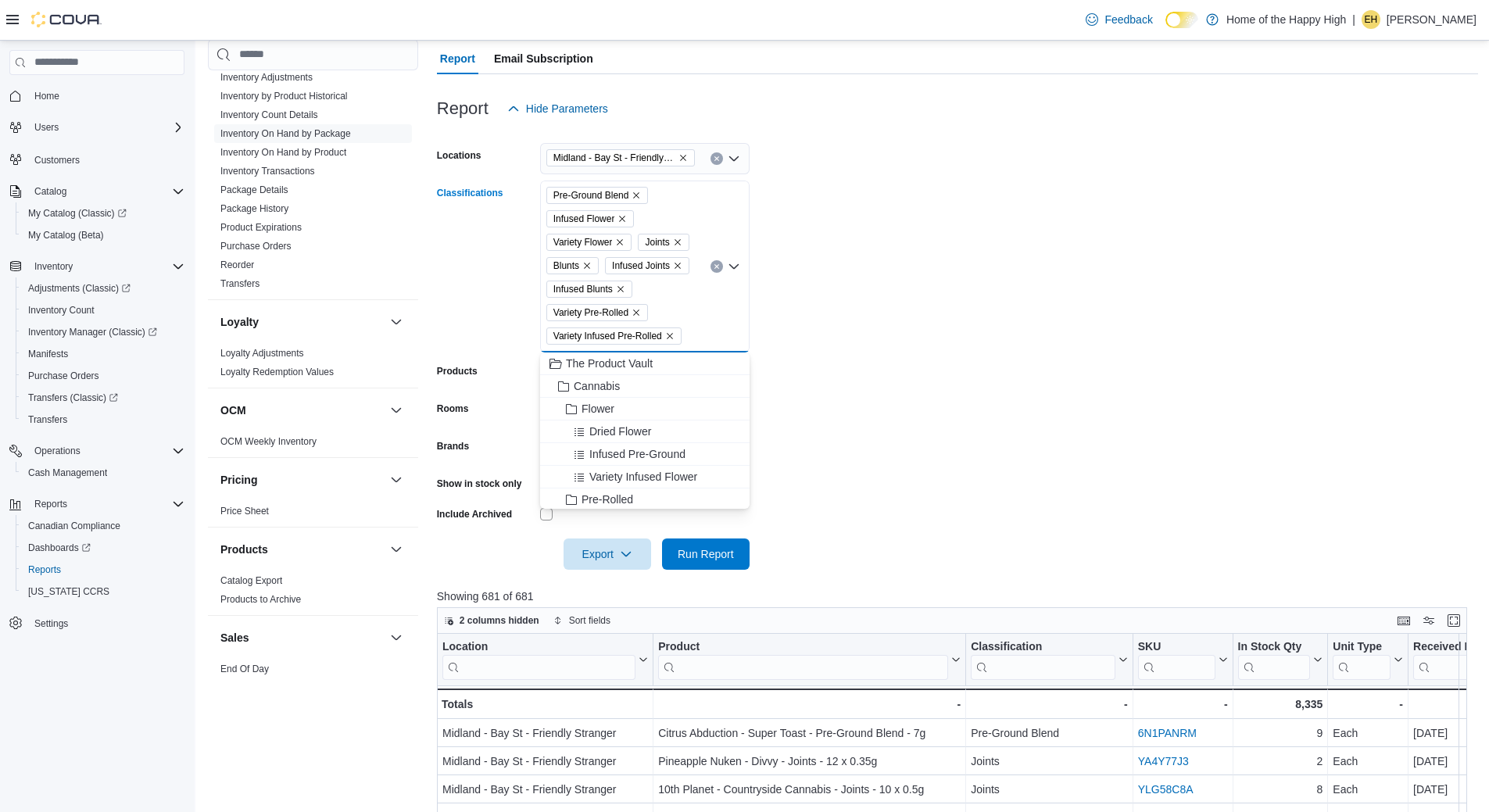
click at [639, 198] on icon "Remove Pre-Ground Blend from selection in this group" at bounding box center [636, 195] width 9 height 9
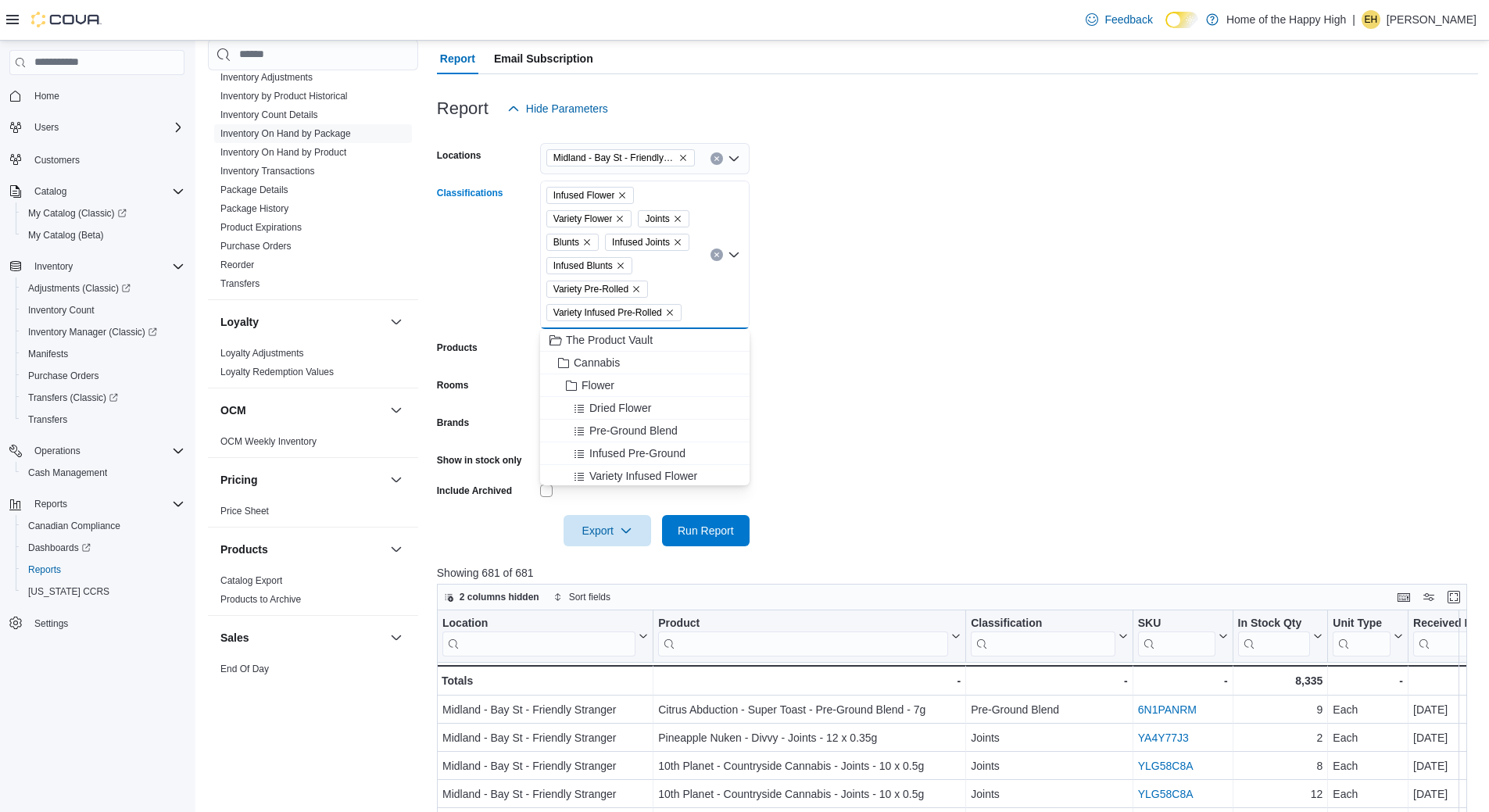
click at [627, 195] on icon "Remove Infused Flower from selection in this group" at bounding box center [622, 195] width 9 height 9
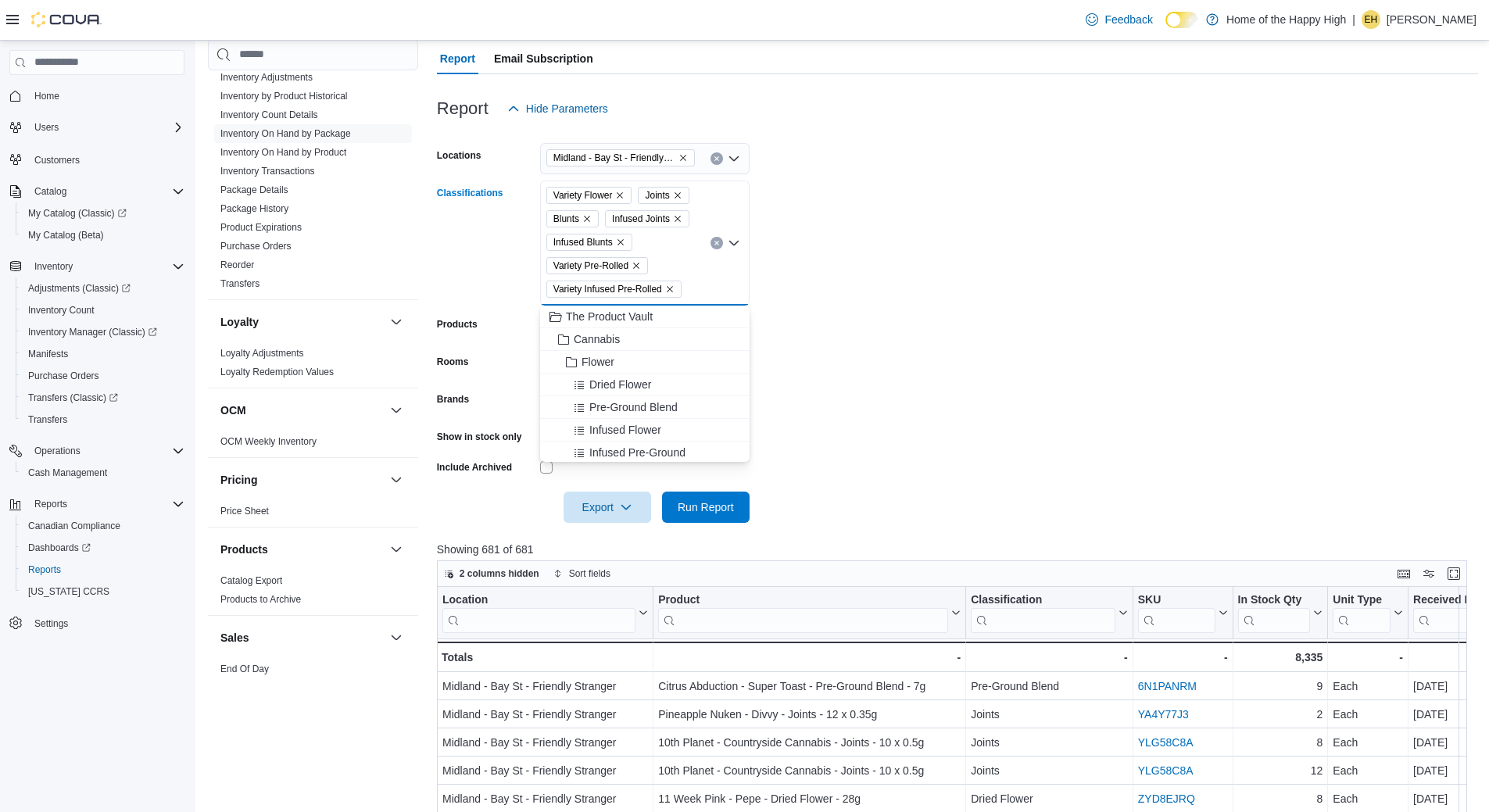
click at [624, 195] on icon "Remove Variety Flower from selection in this group" at bounding box center [619, 195] width 9 height 9
click at [644, 196] on icon "Remove Blunts from selection in this group" at bounding box center [644, 195] width 9 height 9
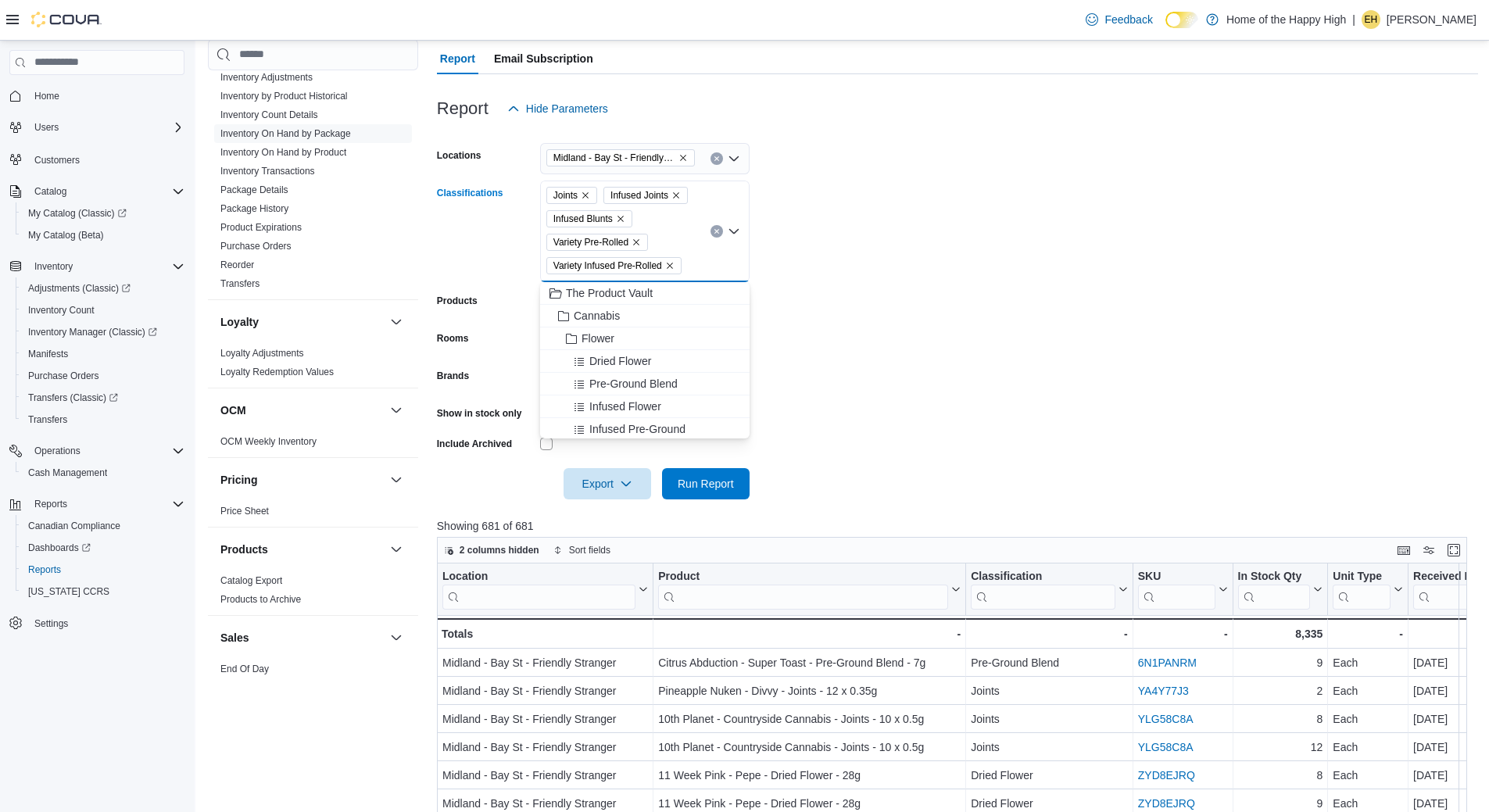
click at [588, 194] on icon "Remove Joints from selection in this group" at bounding box center [585, 195] width 9 height 9
click at [617, 191] on icon "Remove Infused Joints from selection in this group" at bounding box center [618, 195] width 9 height 9
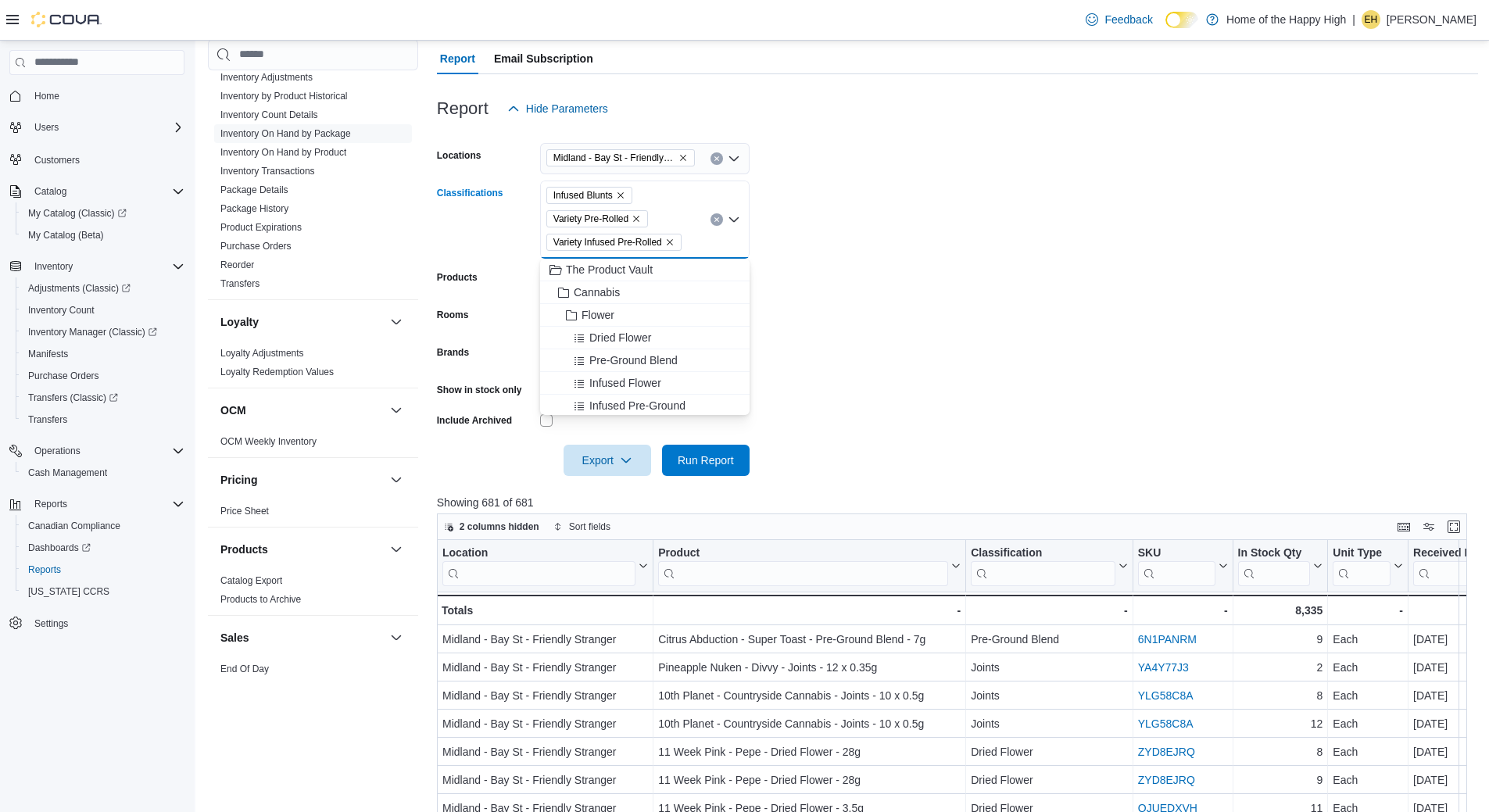
click at [622, 191] on icon "Remove Infused Blunts from selection in this group" at bounding box center [620, 195] width 9 height 9
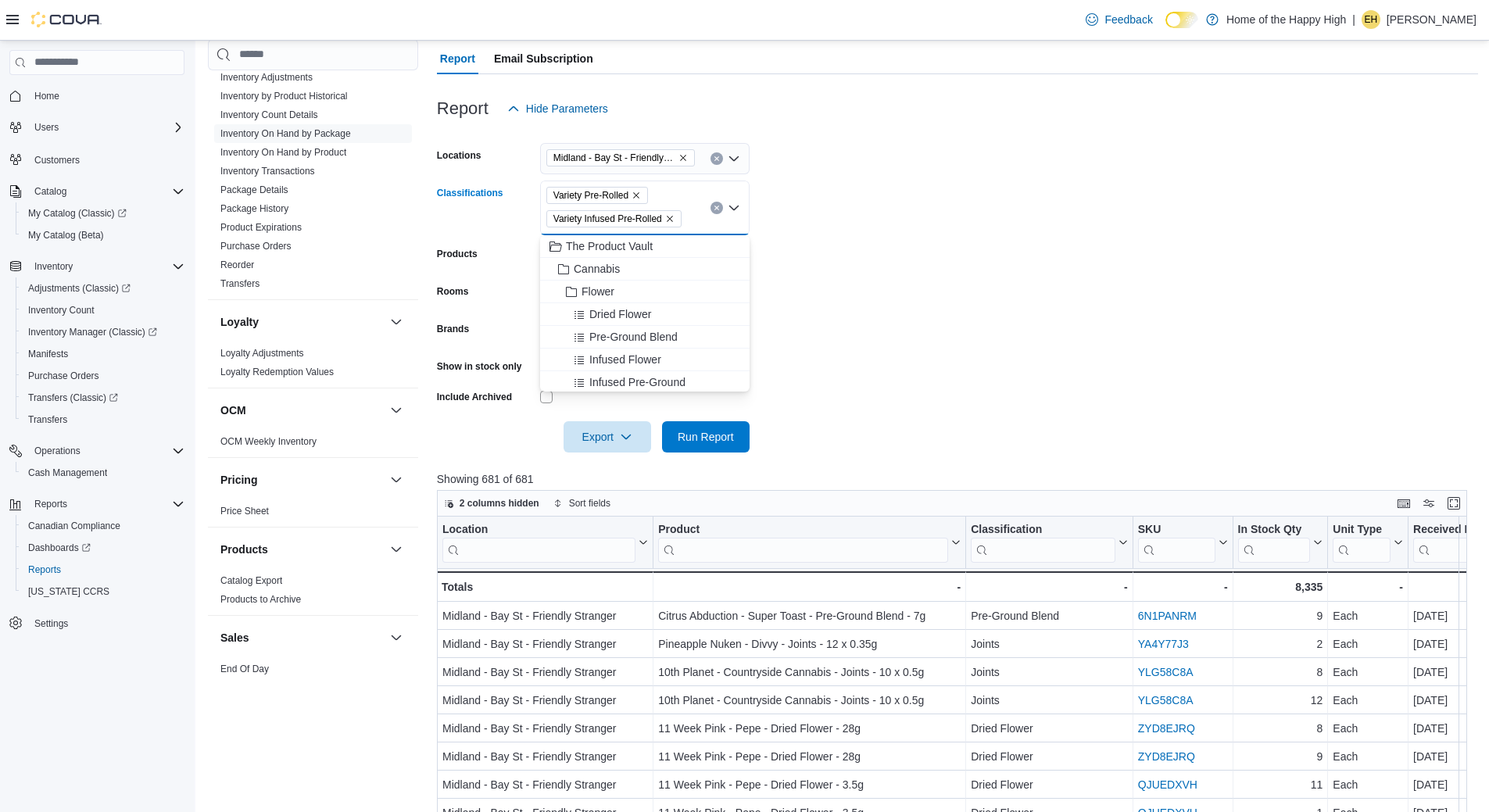
click at [637, 191] on icon "Remove Variety Pre-Rolled from selection in this group" at bounding box center [636, 195] width 9 height 9
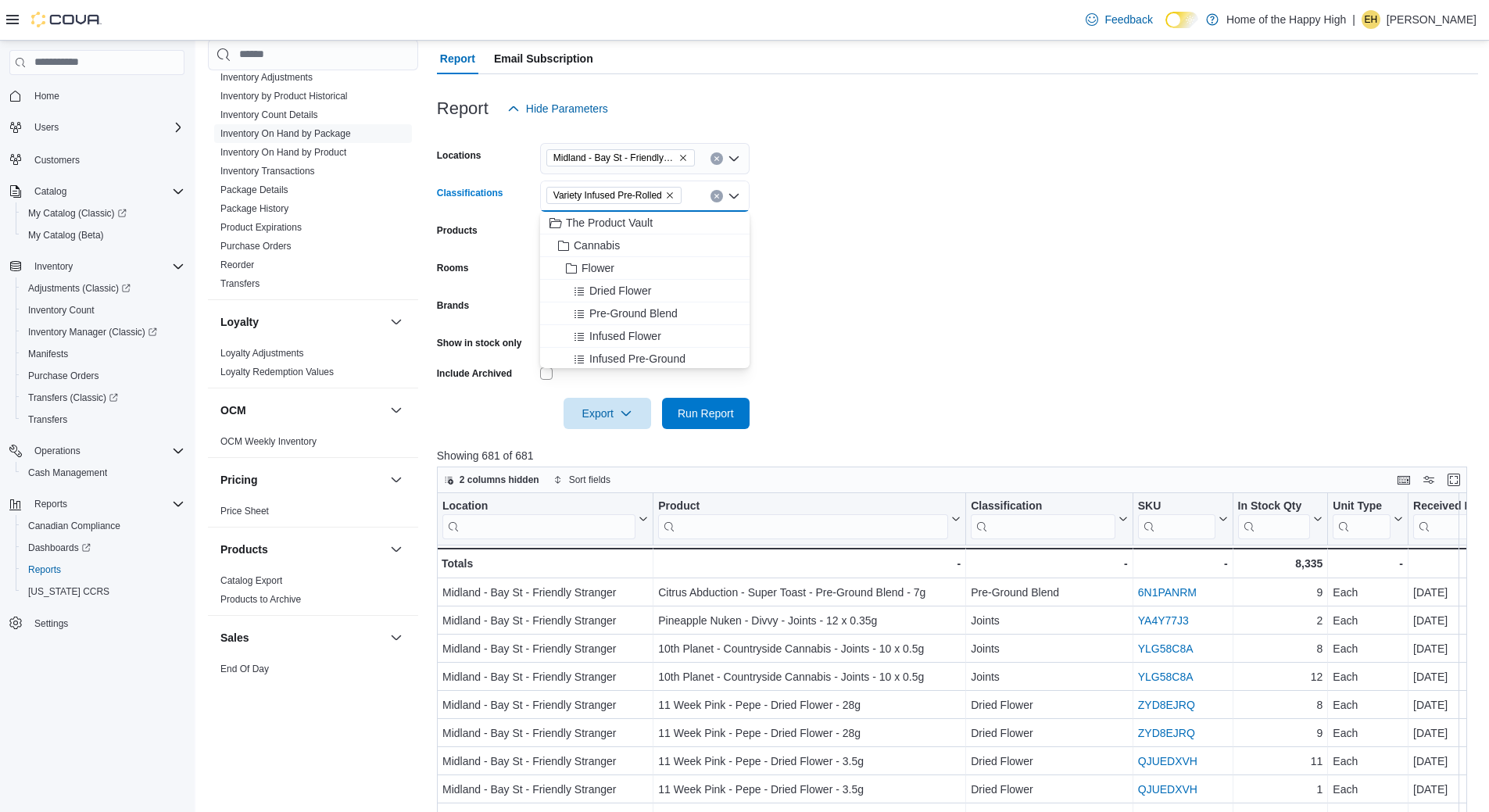
click at [676, 194] on span "Variety Infused Pre-Rolled" at bounding box center [613, 195] width 135 height 17
click at [670, 196] on icon "Remove Variety Infused Pre-Rolled from selection in this group" at bounding box center [669, 195] width 9 height 9
click at [663, 191] on div "All Classifications" at bounding box center [645, 196] width 210 height 31
type input "****"
click at [594, 222] on span "Flower" at bounding box center [598, 222] width 33 height 16
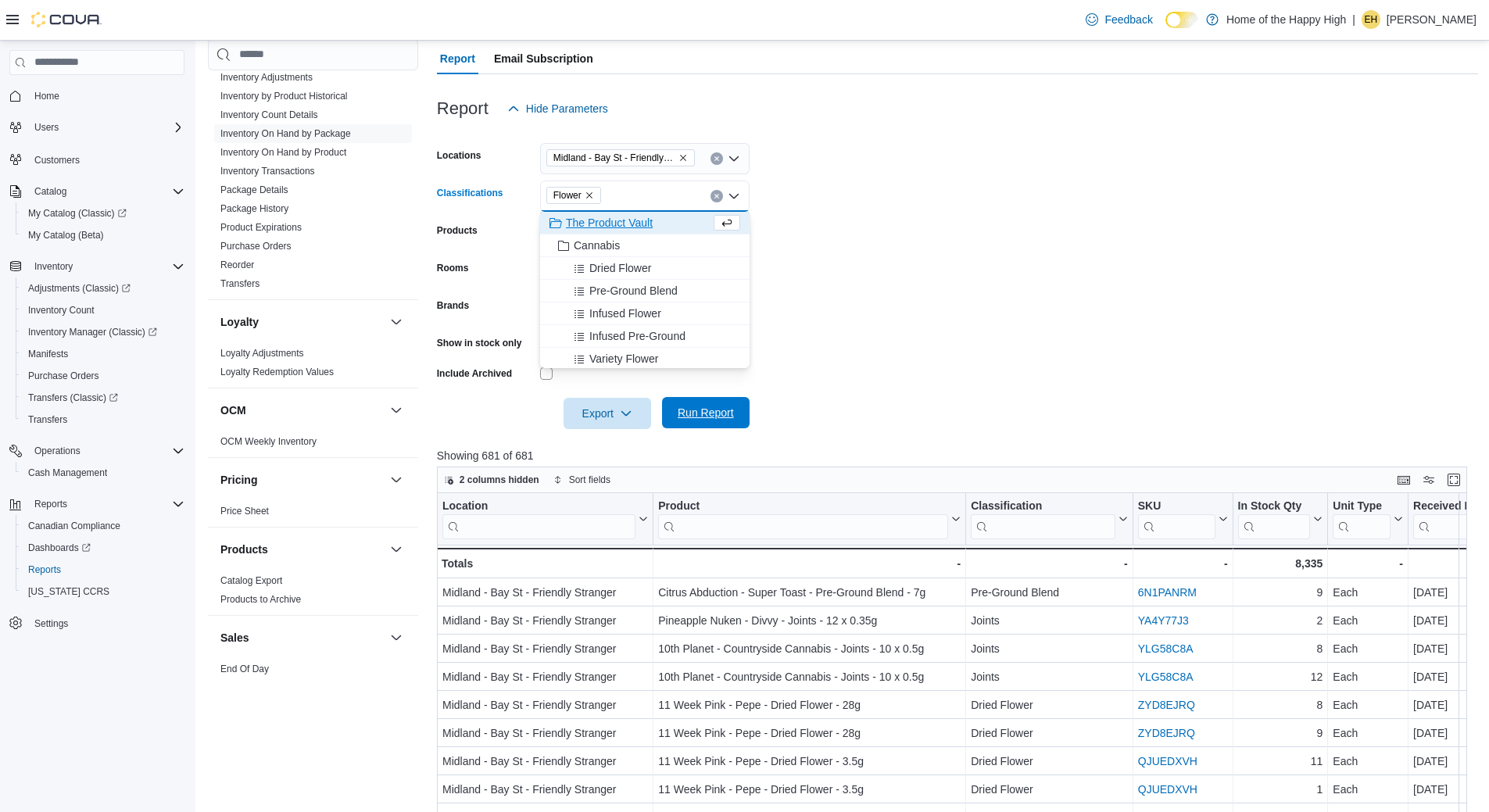
click at [710, 419] on span "Run Report" at bounding box center [705, 412] width 56 height 16
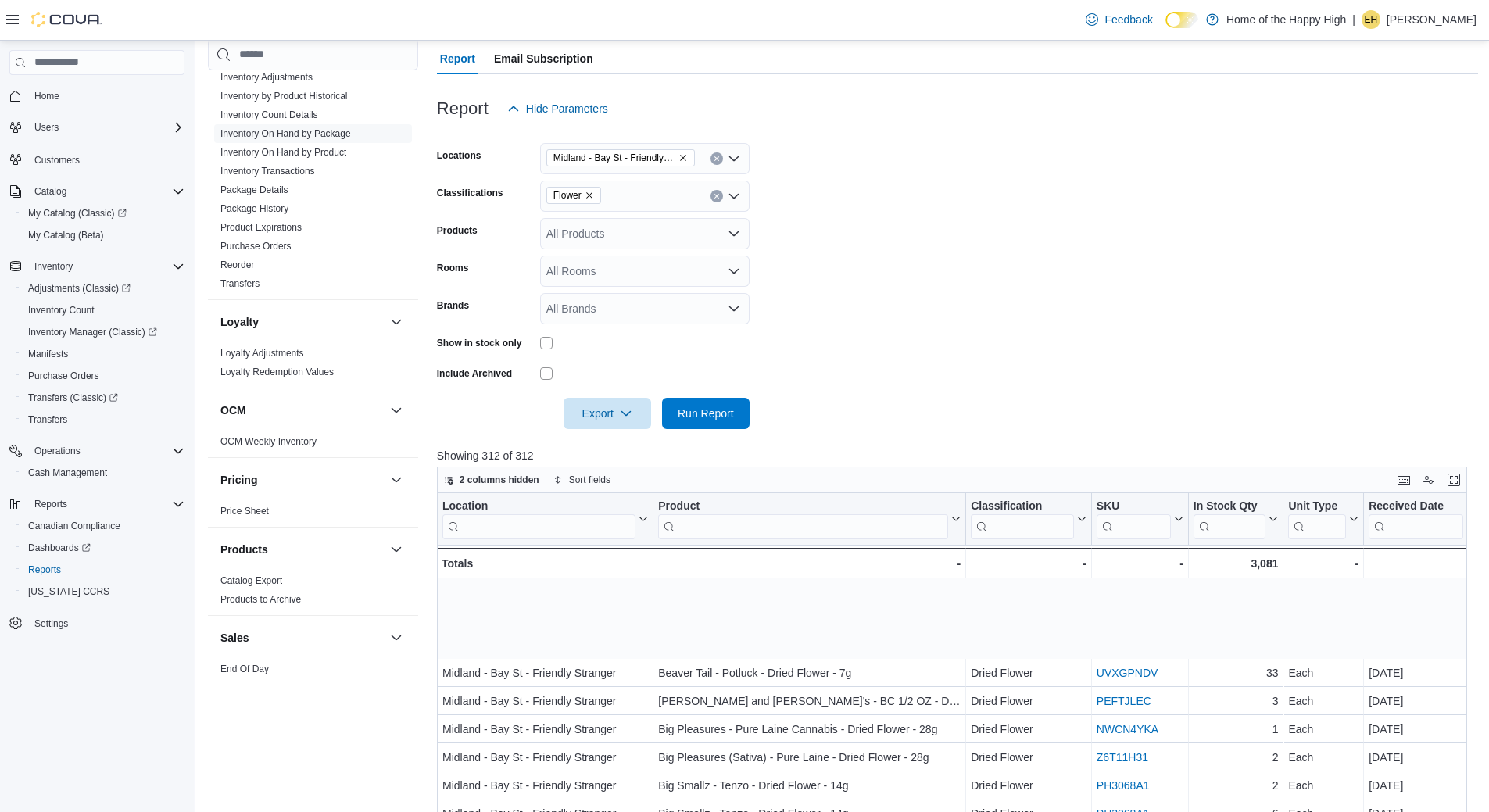
scroll to position [905, 0]
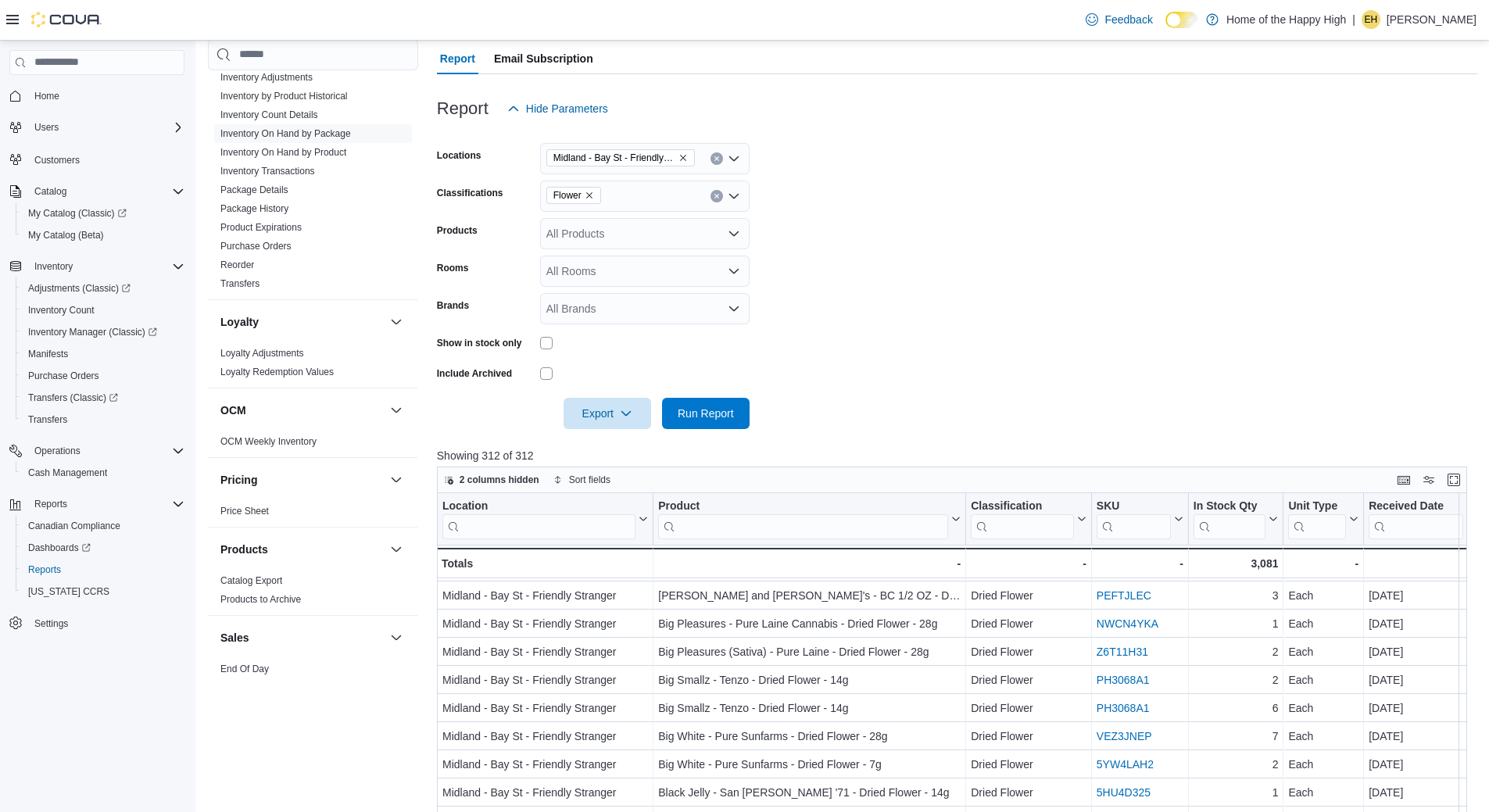
click at [875, 532] on input "search" at bounding box center [802, 526] width 290 height 25
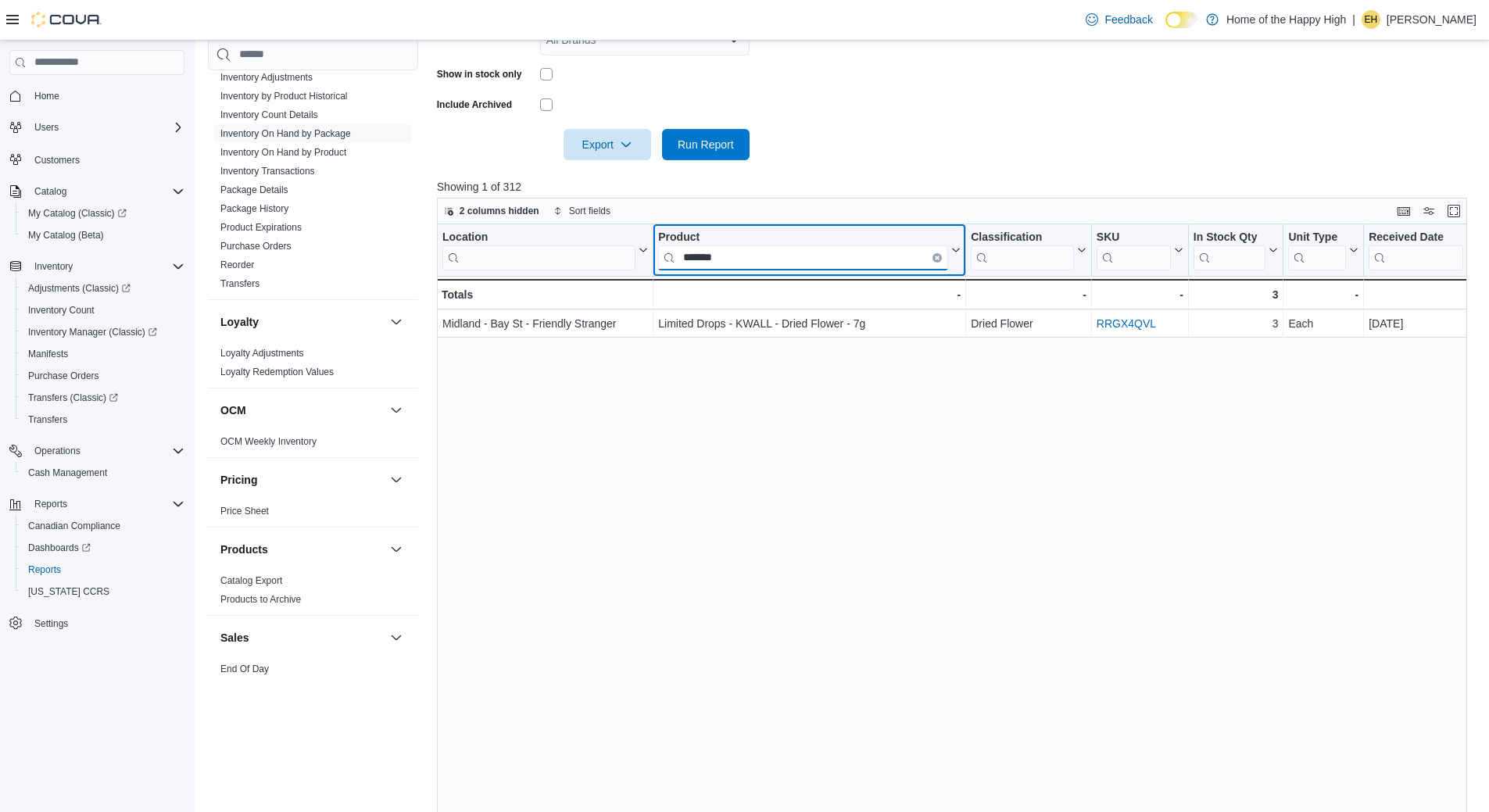
scroll to position [473, 0]
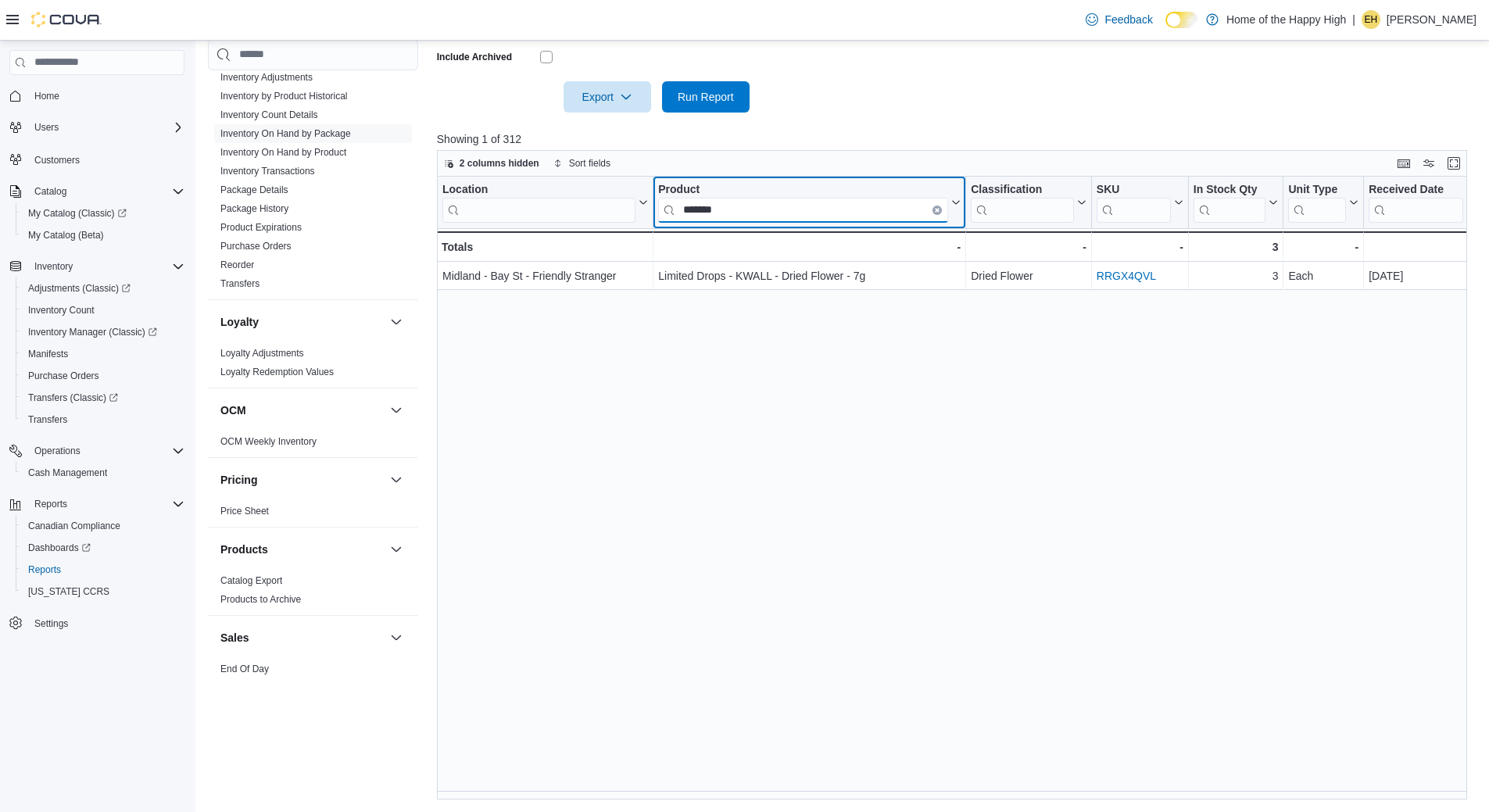
type input "*******"
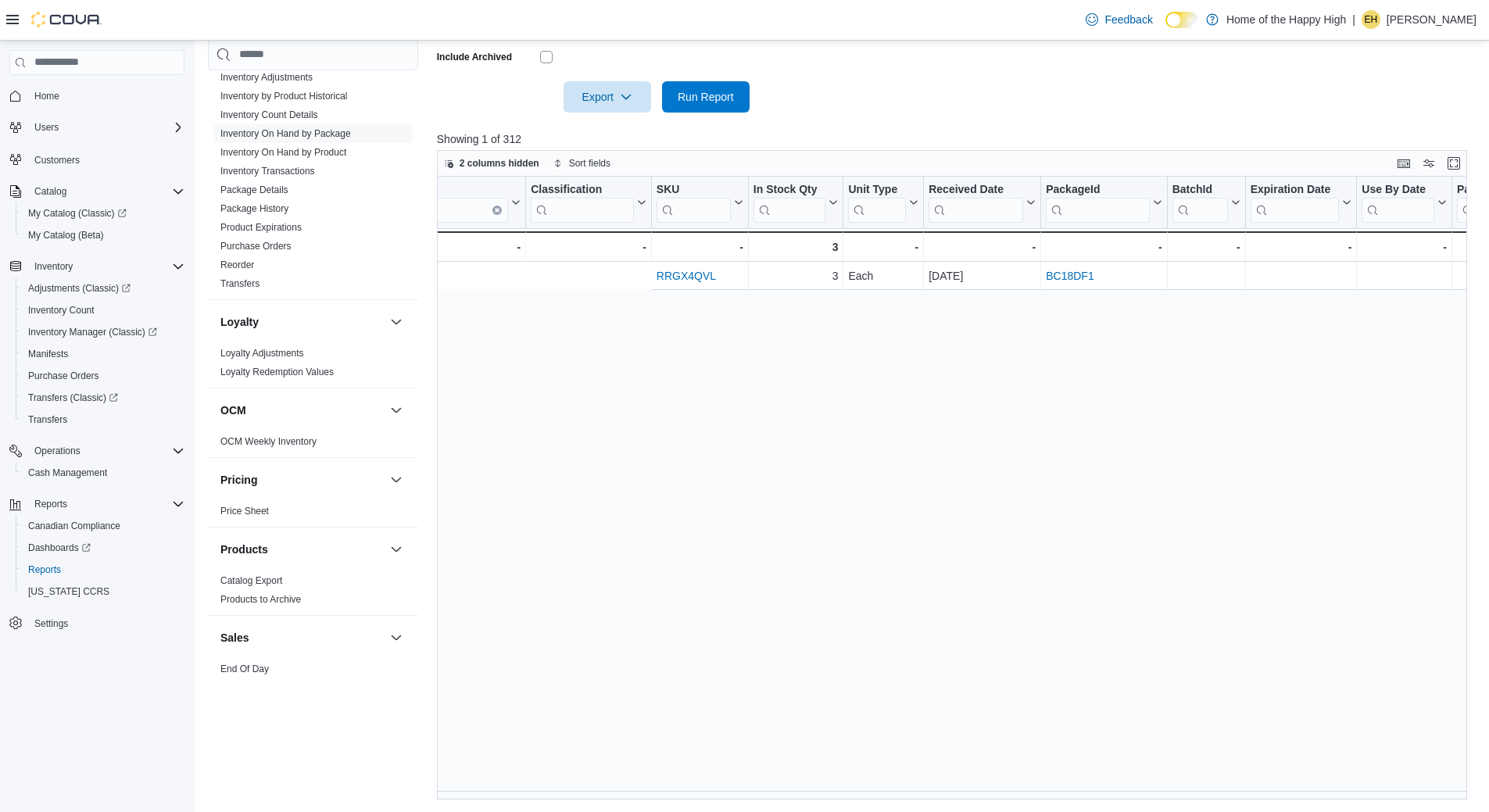
scroll to position [0, 0]
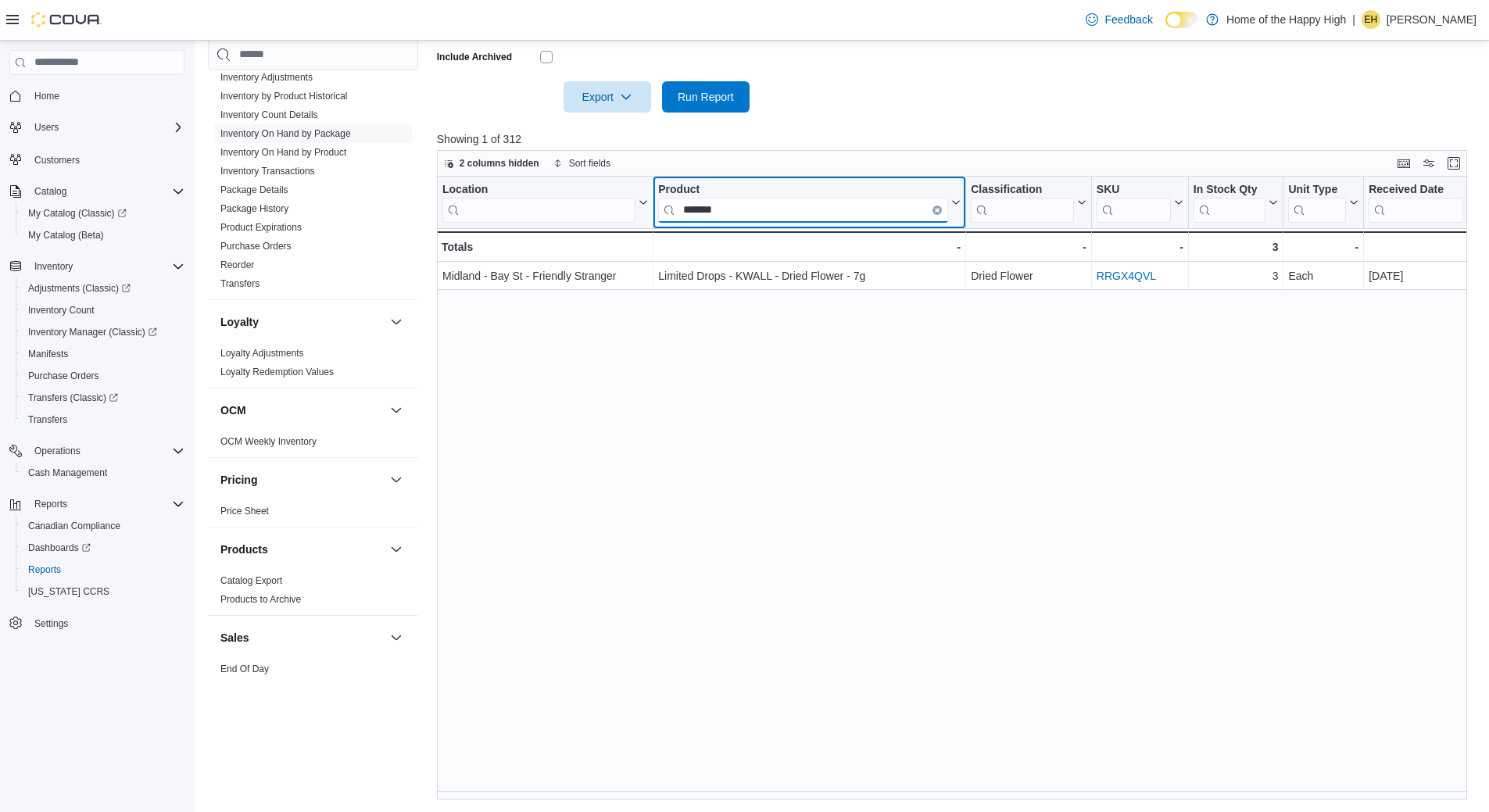
click at [942, 212] on input "*******" at bounding box center [802, 210] width 290 height 25
click at [941, 210] on button "Clear input" at bounding box center [936, 210] width 9 height 9
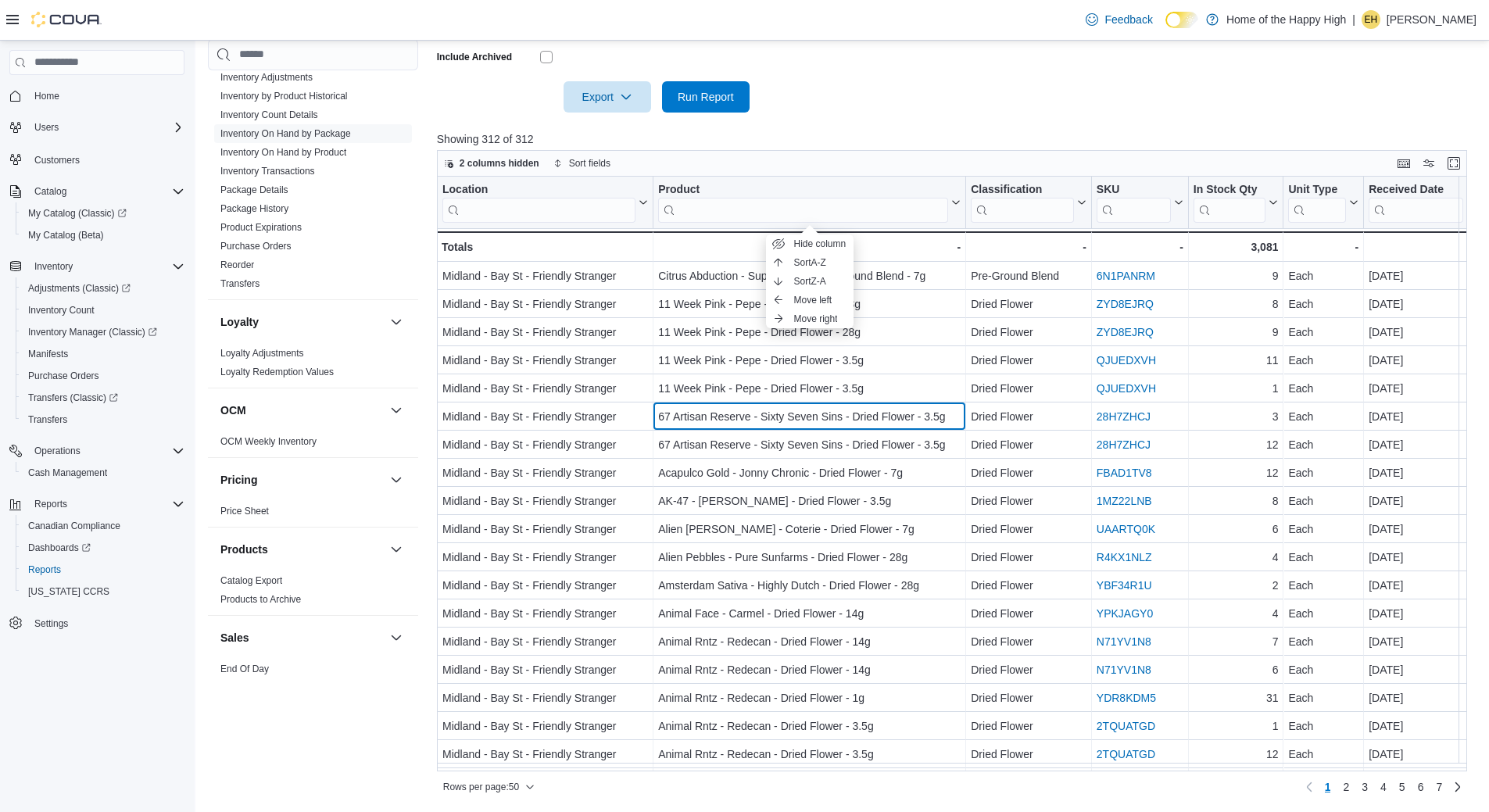
click at [801, 426] on div "67 Artisan Reserve - Sixty Seven Sins - Dried Flower - 3.5g" at bounding box center [809, 416] width 303 height 19
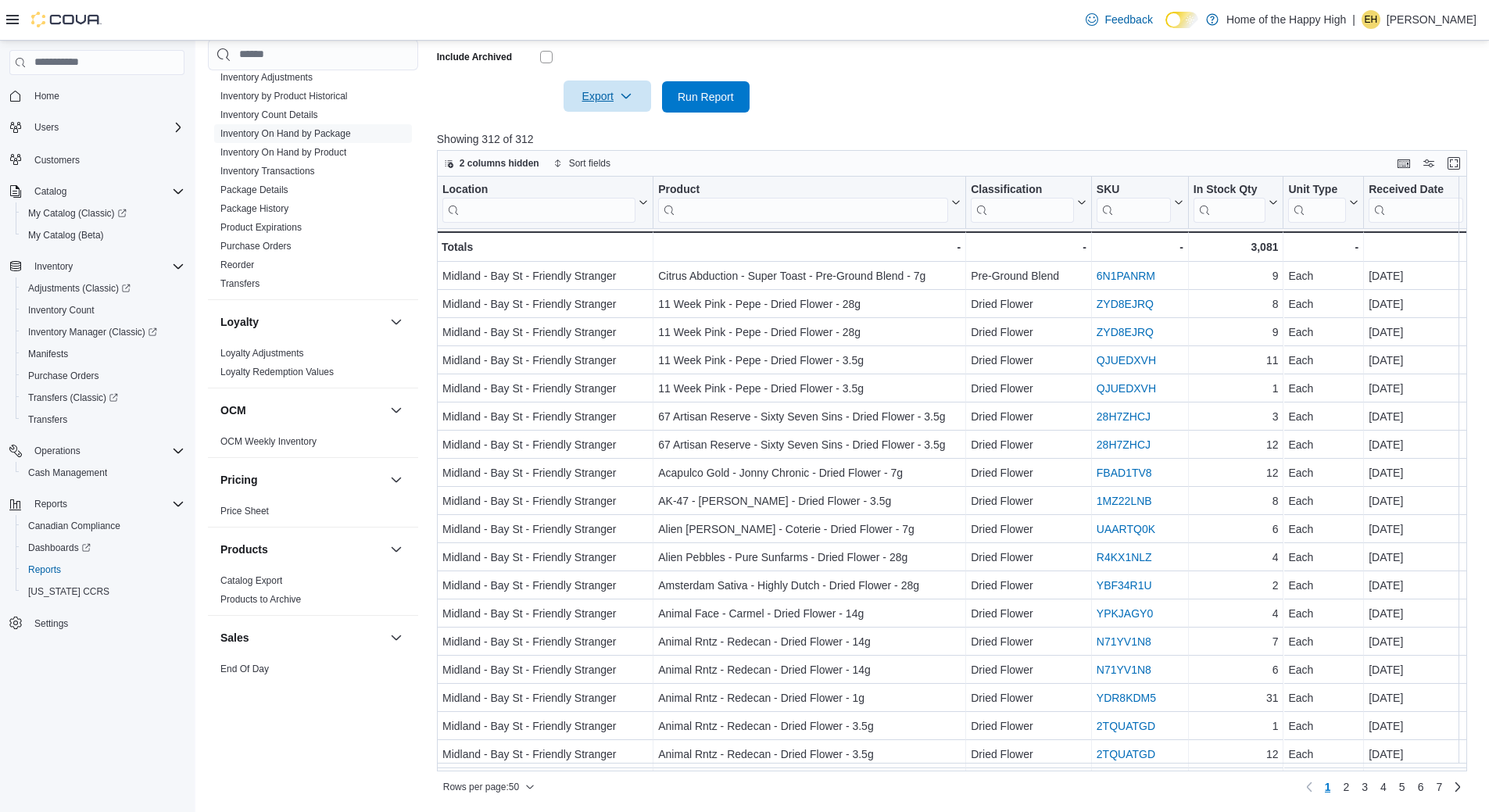
click at [613, 102] on span "Export" at bounding box center [608, 96] width 69 height 31
click at [622, 129] on span "Export to Excel" at bounding box center [610, 127] width 71 height 12
click at [615, 84] on span "Export" at bounding box center [608, 96] width 69 height 31
click at [621, 124] on span "Export to Excel" at bounding box center [610, 127] width 71 height 12
